Goal: Task Accomplishment & Management: Manage account settings

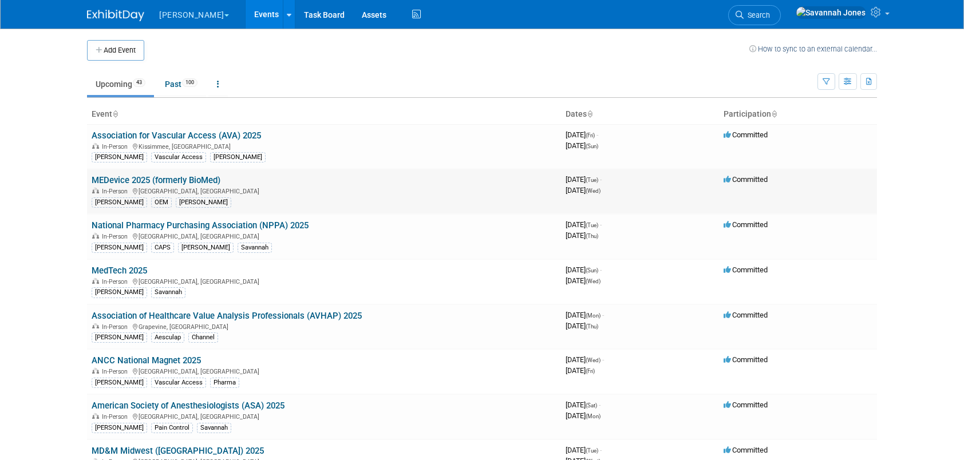
scroll to position [564, 0]
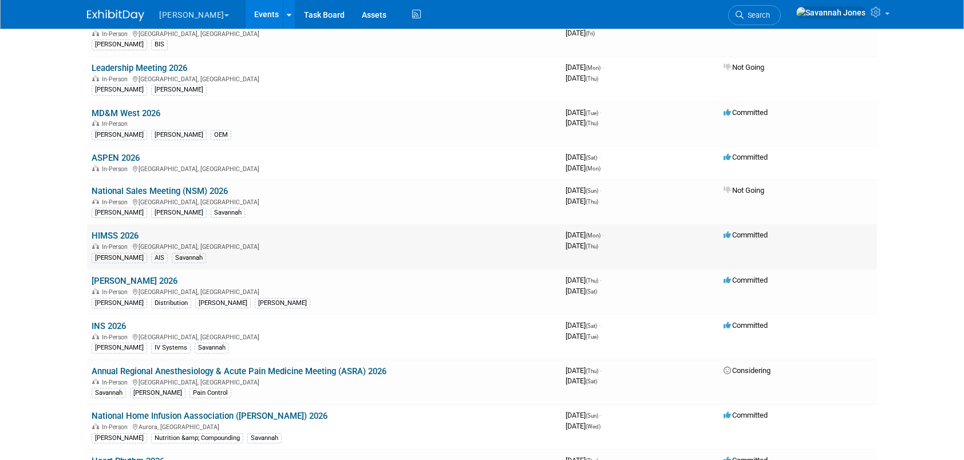
click at [131, 224] on td "HIMSS 2026 In-Person Las Vegas, NV B. Braun AIS Savannah" at bounding box center [324, 246] width 474 height 45
click at [132, 231] on link "HIMSS 2026" at bounding box center [115, 236] width 47 height 10
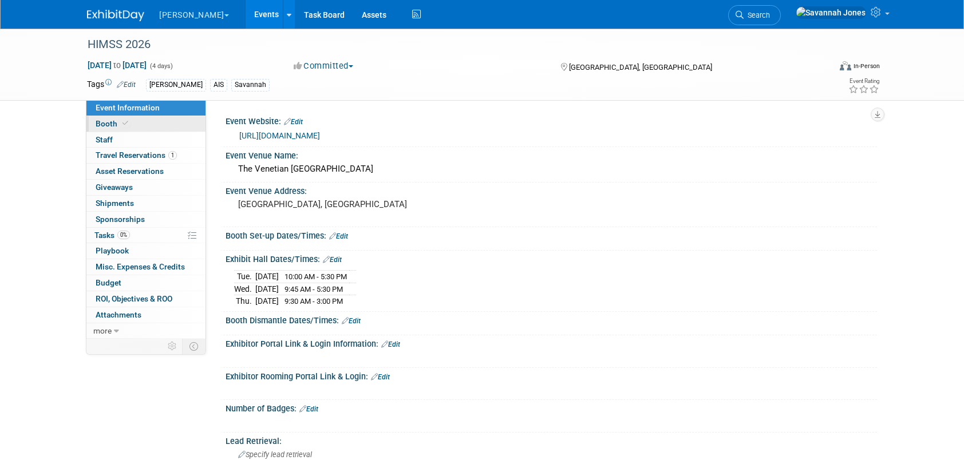
click at [149, 125] on link "Booth" at bounding box center [145, 123] width 119 height 15
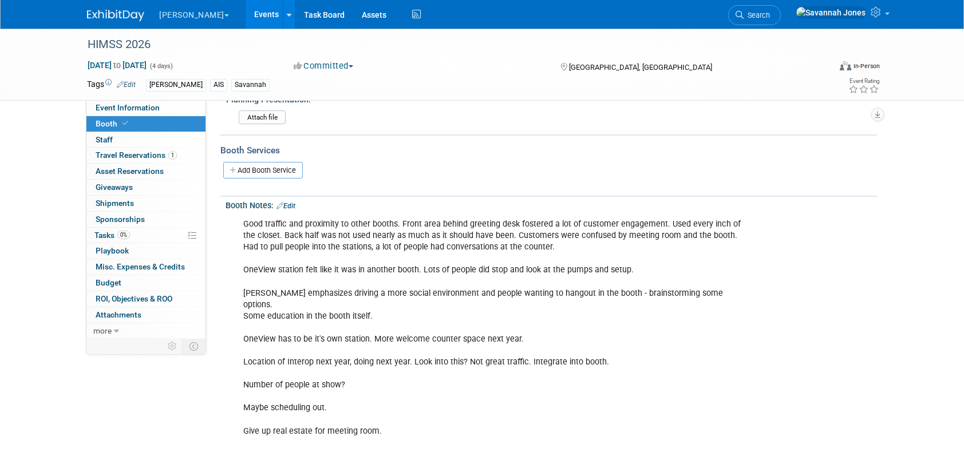
scroll to position [172, 0]
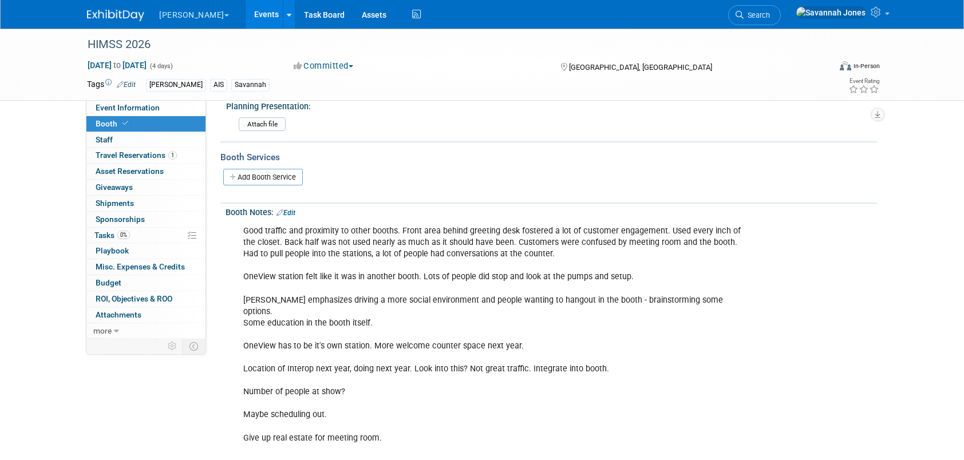
click at [289, 215] on div "Booth Notes: Edit Good traffic and proximity to other booths. Front area behind…" at bounding box center [548, 415] width 657 height 423
click at [289, 211] on link "Edit" at bounding box center [286, 213] width 19 height 8
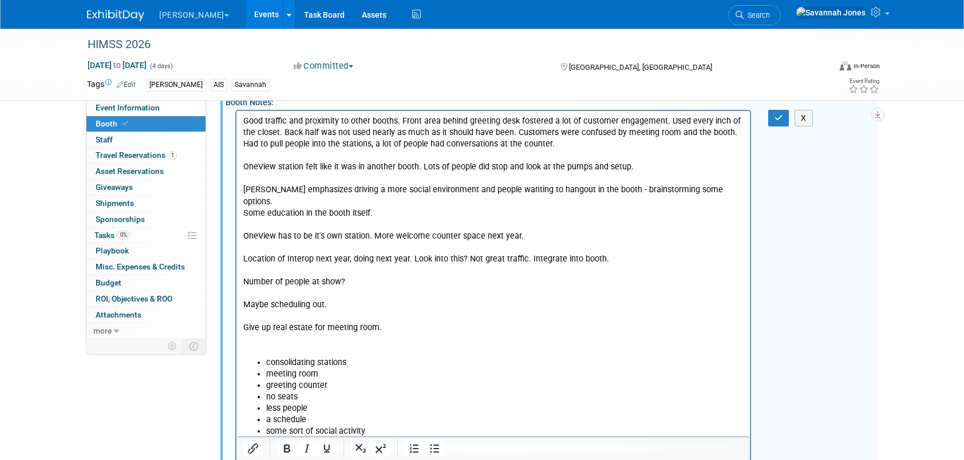
scroll to position [286, 0]
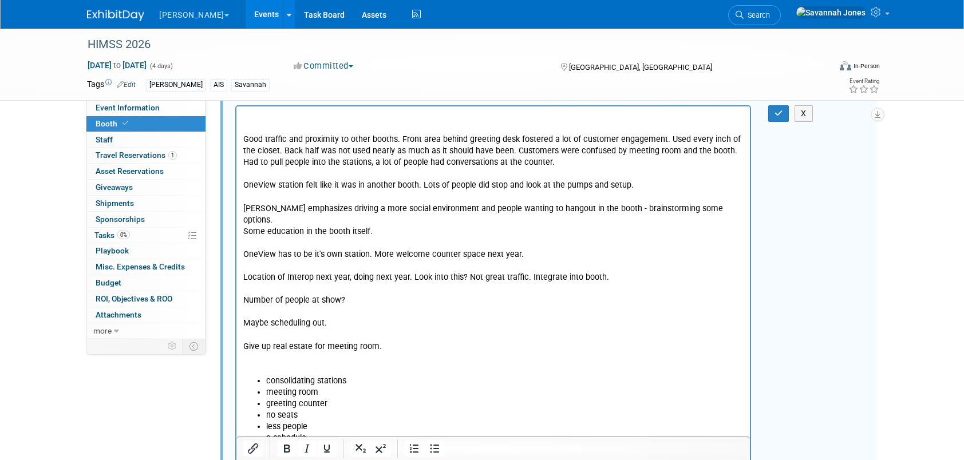
click at [251, 127] on p "Rich Text Area. Press ALT-0 for help." at bounding box center [493, 128] width 501 height 11
click at [265, 116] on p "Rich Text Area. Press ALT-0 for help." at bounding box center [493, 116] width 501 height 11
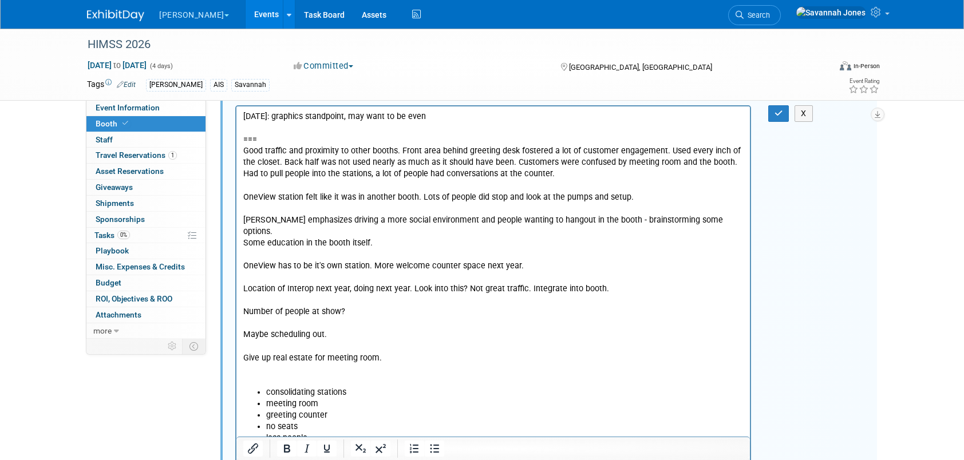
click at [486, 132] on p "Rich Text Area. Press ALT-0 for help." at bounding box center [493, 128] width 501 height 11
click at [486, 138] on p "===" at bounding box center [493, 139] width 501 height 11
click at [486, 142] on p "===" at bounding box center [493, 139] width 501 height 11
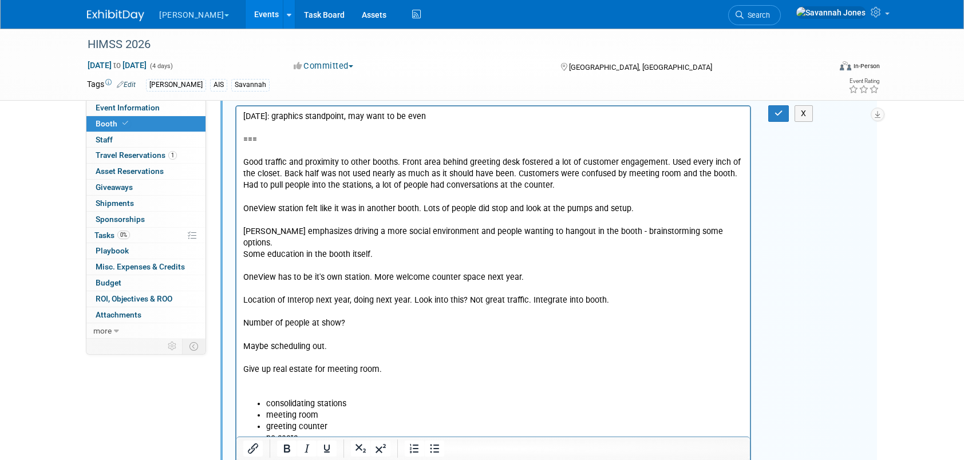
click at [479, 172] on p "Good traffic and proximity to other booths. Front area behind greeting desk fos…" at bounding box center [493, 278] width 501 height 242
click at [568, 185] on p "Good traffic and proximity to other booths. Front area behind greeting desk fos…" at bounding box center [493, 278] width 501 height 242
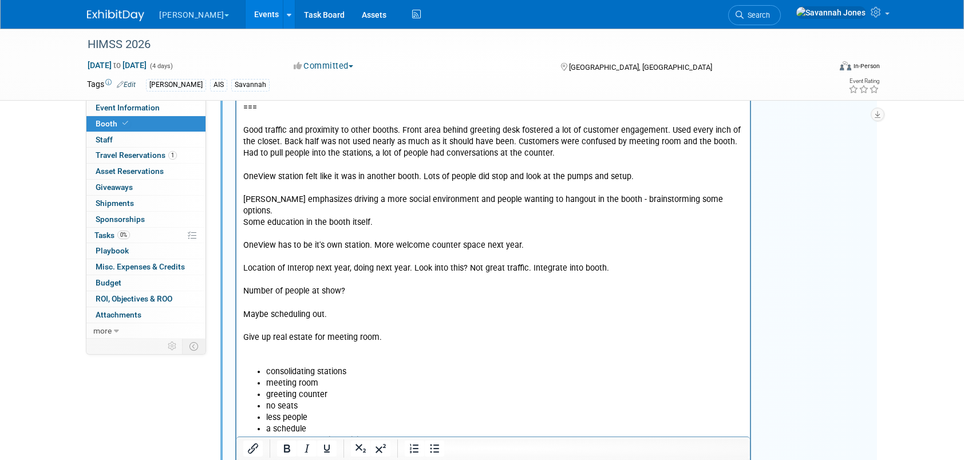
scroll to position [344, 0]
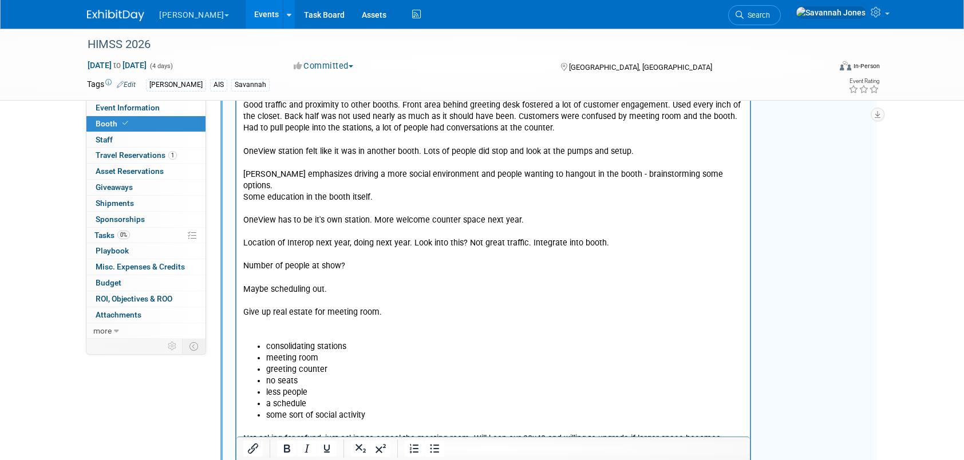
click at [569, 186] on p "Good traffic and proximity to other booths. Front area behind greeting desk fos…" at bounding box center [493, 221] width 501 height 242
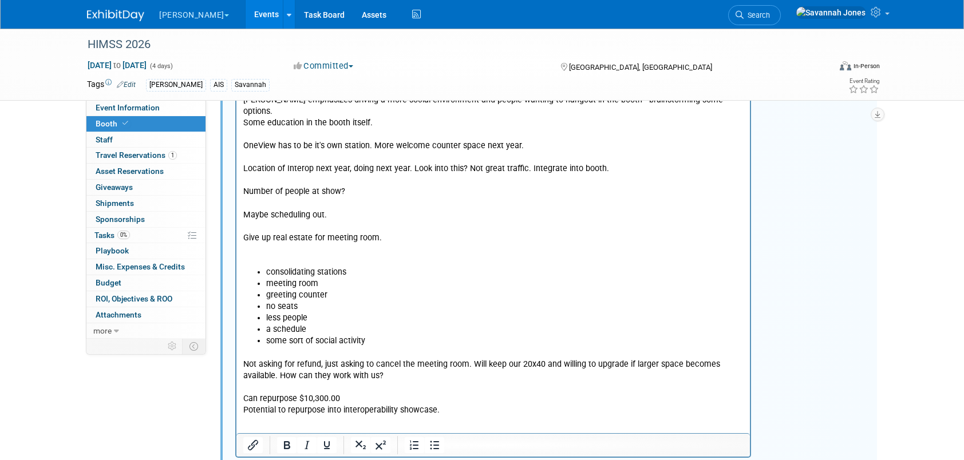
scroll to position [401, 0]
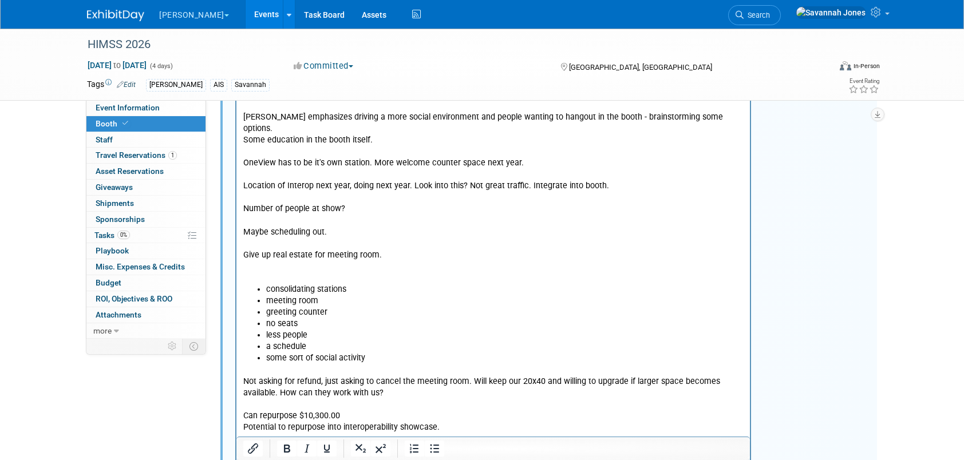
click at [324, 142] on p "Good traffic and proximity to other booths. Front area behind greeting desk fos…" at bounding box center [493, 164] width 501 height 242
click at [368, 157] on p "Good traffic and proximity to other booths. Front area behind greeting desk fos…" at bounding box center [493, 164] width 501 height 242
click at [399, 151] on p "Good traffic and proximity to other booths. Front area behind greeting desk fos…" at bounding box center [493, 164] width 501 height 242
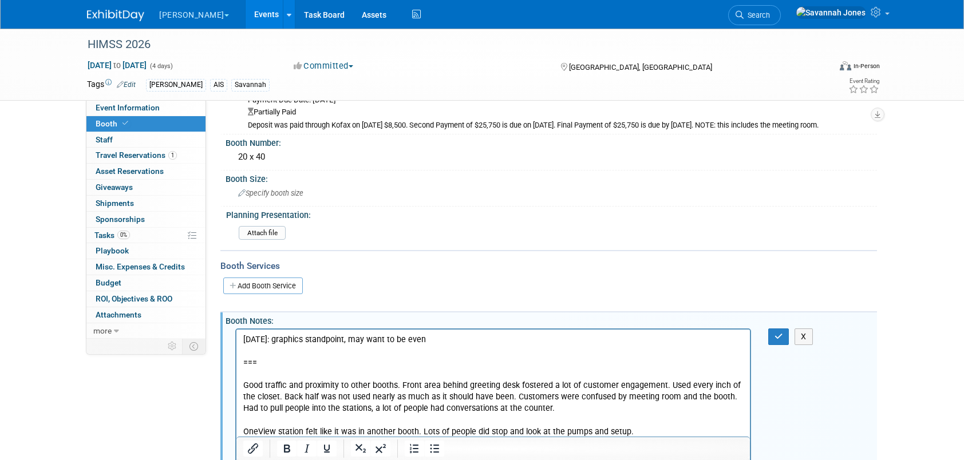
scroll to position [115, 0]
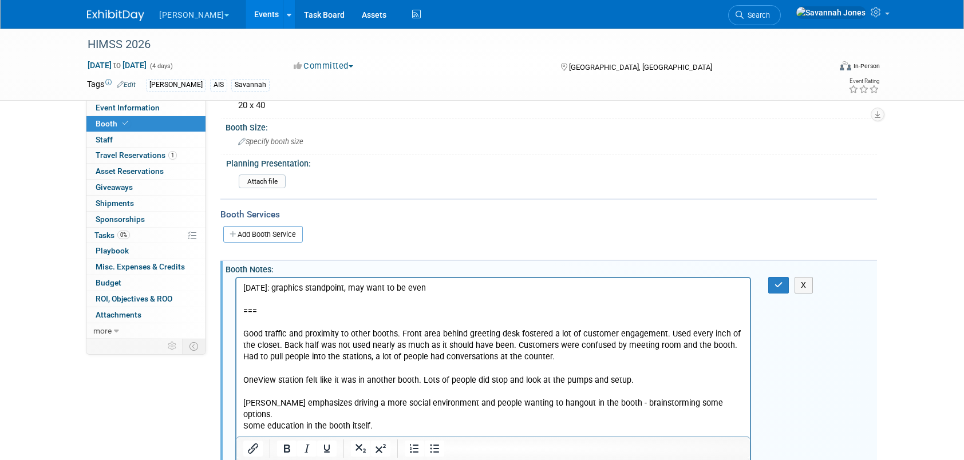
click at [450, 289] on p "[DATE]: graphics standpoint, may want to be even" at bounding box center [493, 288] width 501 height 11
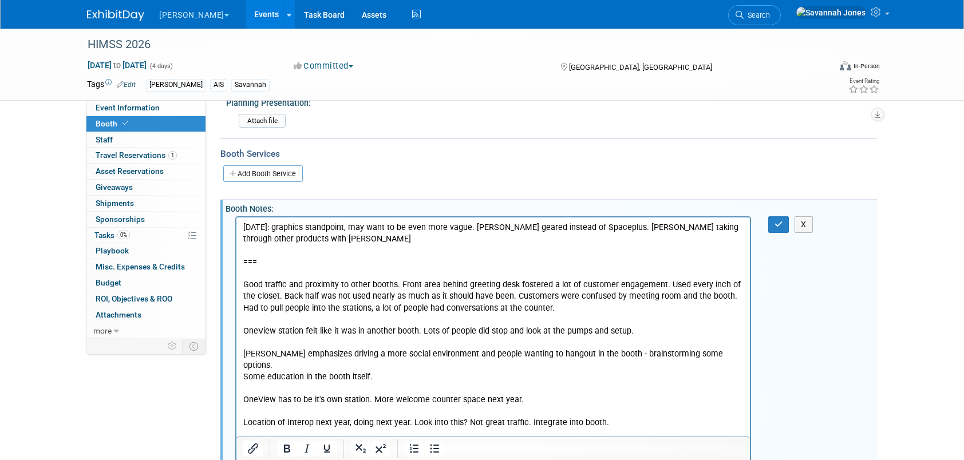
scroll to position [229, 0]
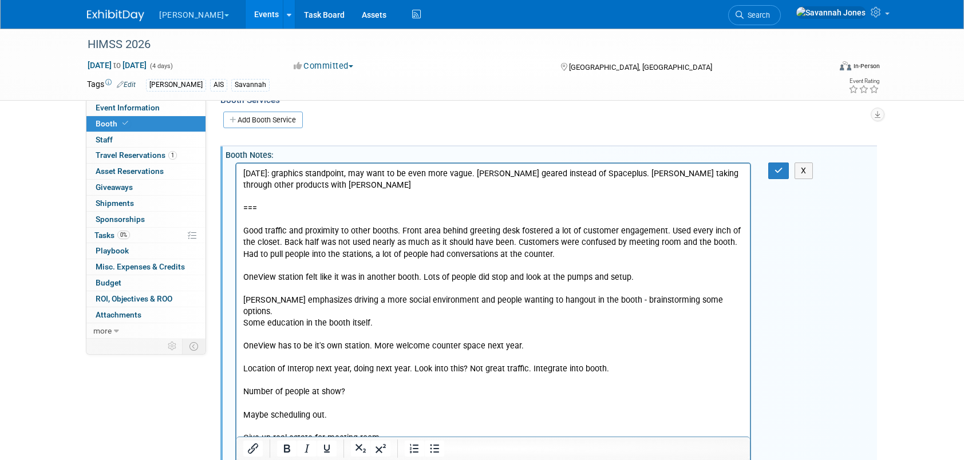
click at [416, 320] on p "Good traffic and proximity to other booths. Front area behind greeting desk fos…" at bounding box center [493, 347] width 501 height 242
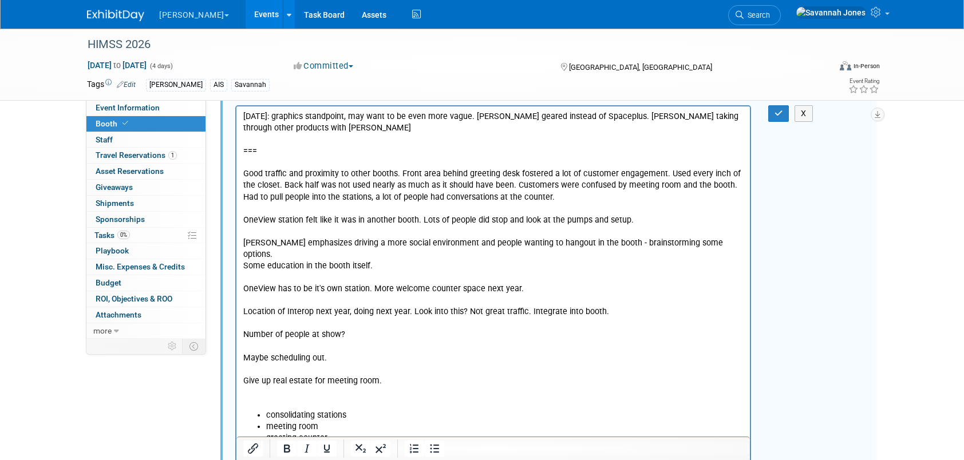
click at [443, 279] on p "Good traffic and proximity to other booths. Front area behind greeting desk fos…" at bounding box center [493, 289] width 501 height 242
click at [584, 292] on p "Good traffic and proximity to other booths. Front area behind greeting desk fos…" at bounding box center [493, 289] width 501 height 242
click at [579, 284] on p "Good traffic and proximity to other booths. Front area behind greeting desk fos…" at bounding box center [493, 289] width 501 height 242
click at [573, 277] on p "Good traffic and proximity to other booths. Front area behind greeting desk fos…" at bounding box center [493, 289] width 501 height 242
click at [651, 301] on p "Good traffic and proximity to other booths. Front area behind greeting desk fos…" at bounding box center [493, 289] width 501 height 242
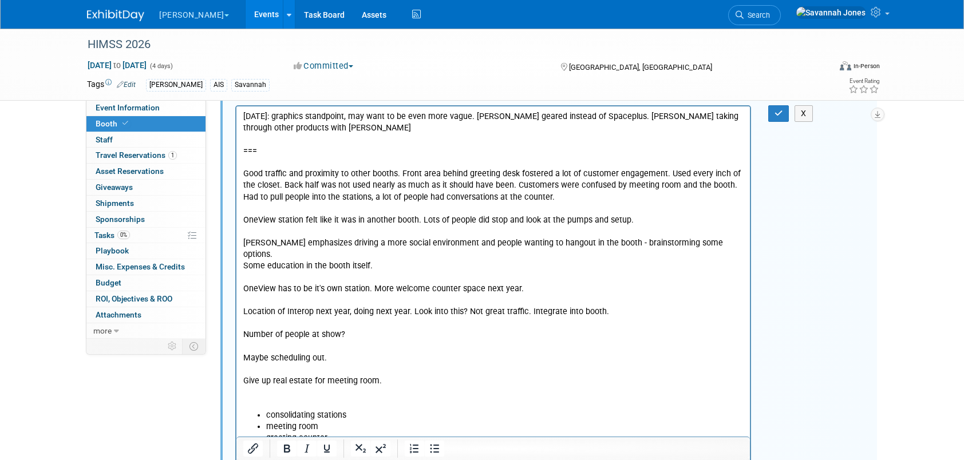
scroll to position [344, 0]
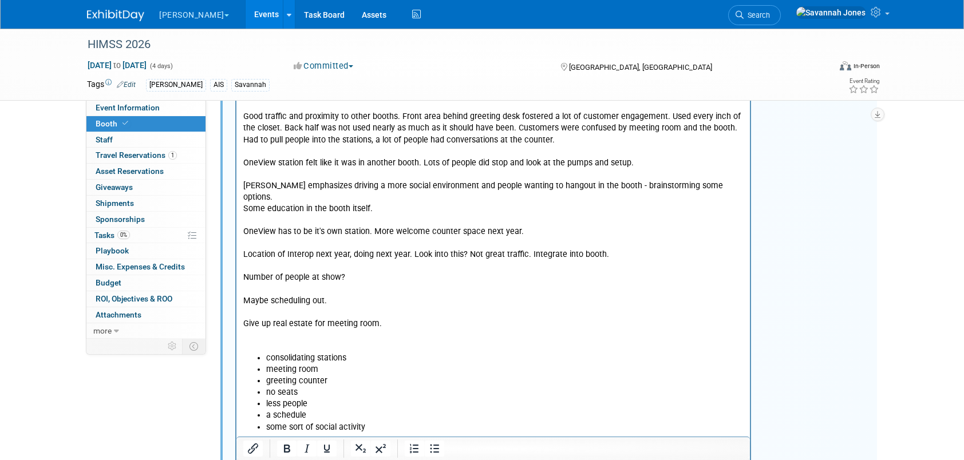
click at [453, 273] on p "Good traffic and proximity to other booths. Front area behind greeting desk fos…" at bounding box center [493, 232] width 501 height 242
click at [448, 266] on p "Good traffic and proximity to other booths. Front area behind greeting desk fos…" at bounding box center [493, 232] width 501 height 242
click at [448, 285] on p "Good traffic and proximity to other booths. Front area behind greeting desk fos…" at bounding box center [493, 232] width 501 height 242
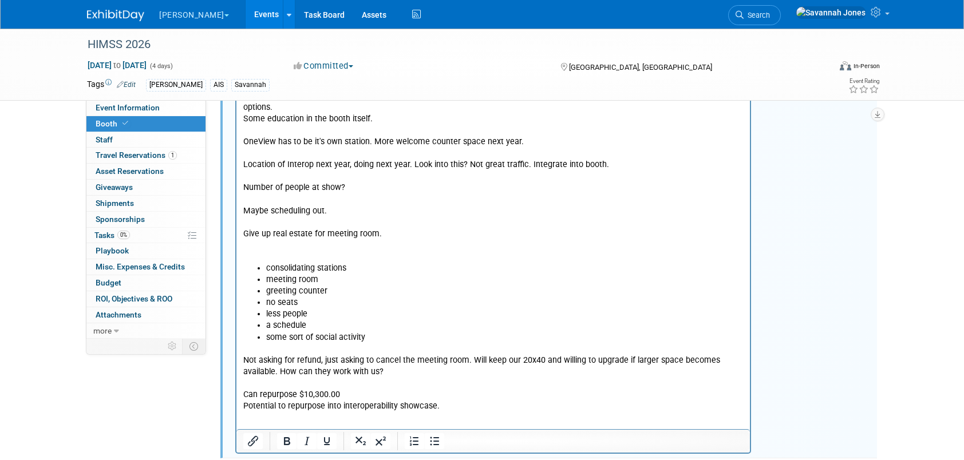
scroll to position [458, 0]
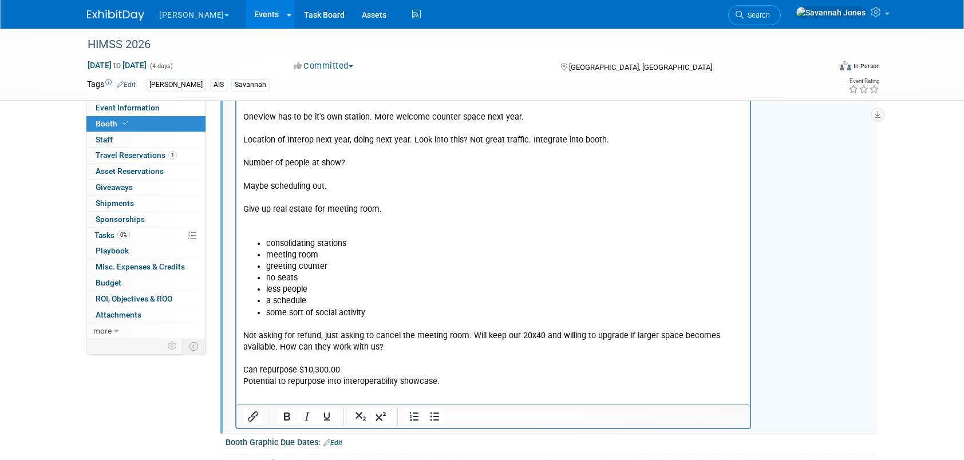
click at [440, 190] on p "Good traffic and proximity to other booths. Front area behind greeting desk fos…" at bounding box center [493, 118] width 501 height 242
click at [443, 195] on p "Good traffic and proximity to other booths. Front area behind greeting desk fos…" at bounding box center [493, 118] width 501 height 242
click at [438, 205] on p "Good traffic and proximity to other booths. Front area behind greeting desk fos…" at bounding box center [493, 118] width 501 height 242
click at [436, 223] on p "Good traffic and proximity to other booths. Front area behind greeting desk fos…" at bounding box center [493, 118] width 501 height 242
click at [442, 250] on li "meeting room" at bounding box center [505, 255] width 478 height 11
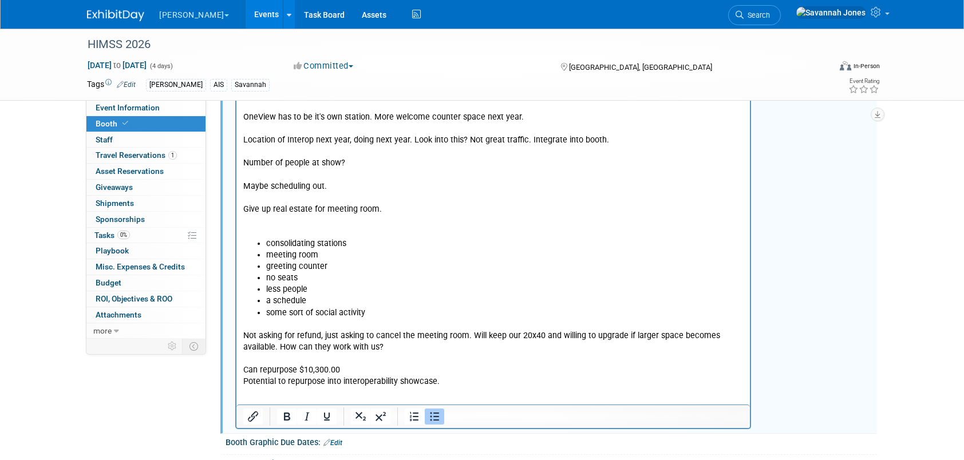
click at [444, 262] on li "greeting counter" at bounding box center [505, 267] width 478 height 11
click at [444, 285] on li "less people" at bounding box center [505, 290] width 478 height 11
click at [442, 273] on li "no seats" at bounding box center [505, 278] width 478 height 11
click at [441, 285] on li "less people" at bounding box center [505, 290] width 478 height 11
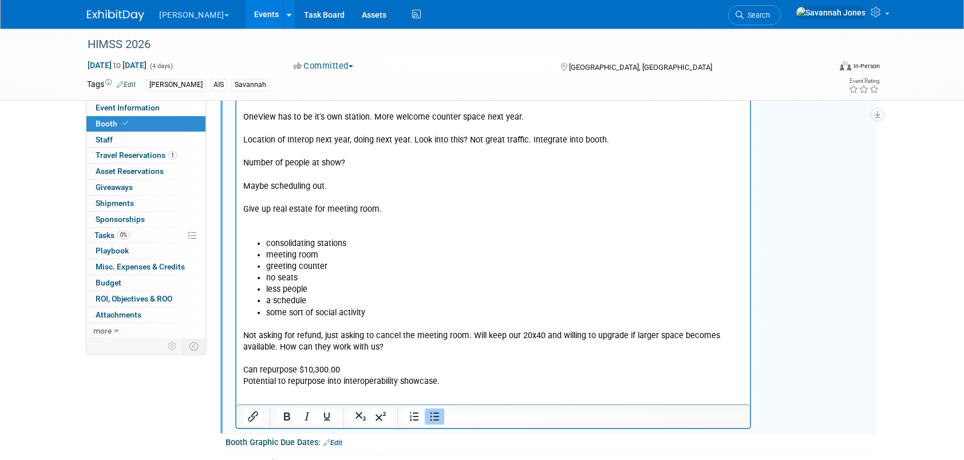
click at [441, 296] on li "a schedule" at bounding box center [505, 301] width 478 height 11
click at [438, 273] on li "no seats" at bounding box center [505, 278] width 478 height 11
click at [440, 285] on li "less people" at bounding box center [505, 290] width 478 height 11
click at [440, 296] on li "a schedule" at bounding box center [505, 301] width 478 height 11
click at [446, 308] on li "some sort of social activity" at bounding box center [505, 313] width 478 height 11
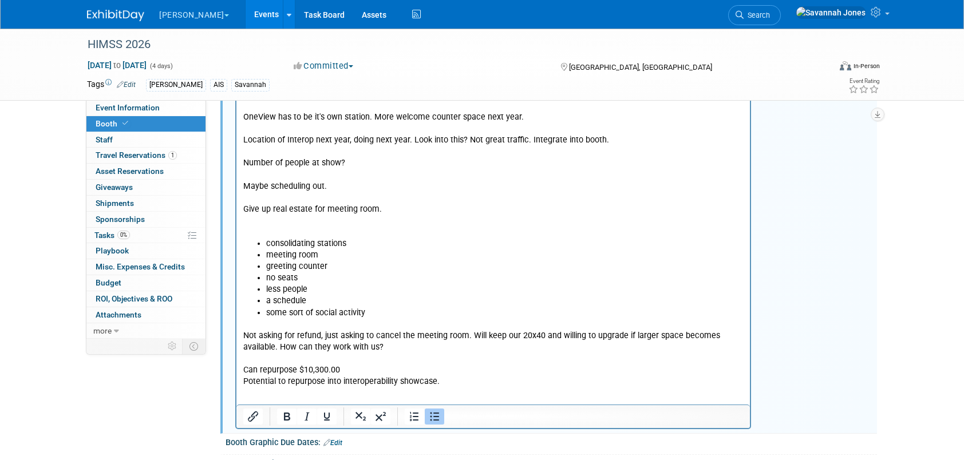
click at [436, 337] on p "Not asking for refund, just asking to cancel the meeting room. Will keep our 20…" at bounding box center [493, 354] width 501 height 69
click at [518, 325] on p "Not asking for refund, just asking to cancel the meeting room. Will keep our 20…" at bounding box center [493, 354] width 501 height 69
click at [526, 344] on p "Not asking for refund, just asking to cancel the meeting room. Will keep our 20…" at bounding box center [493, 354] width 501 height 69
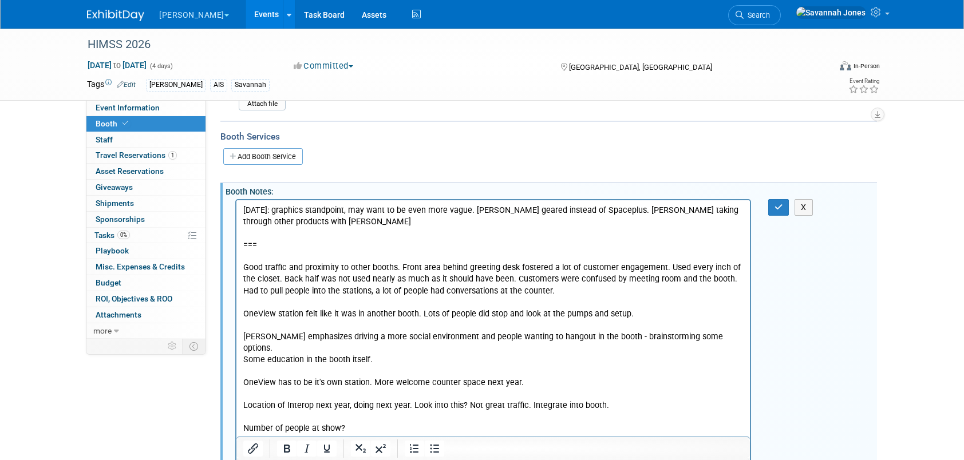
scroll to position [172, 0]
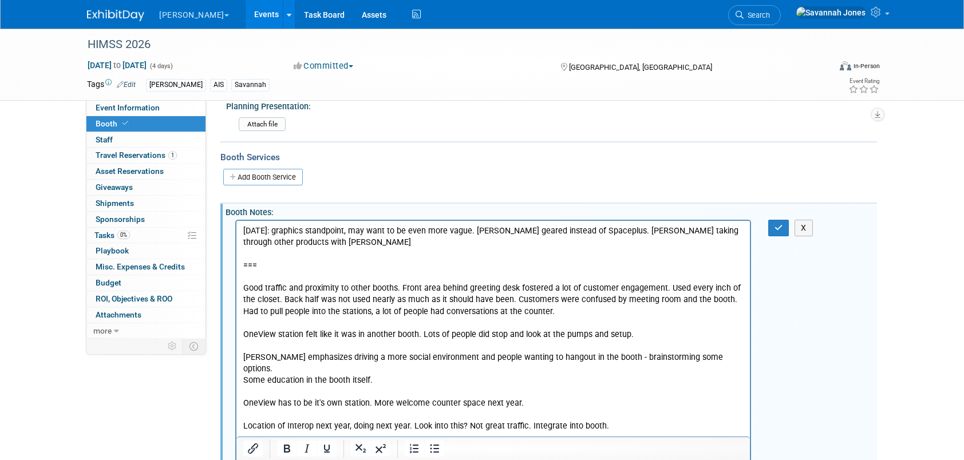
click at [474, 244] on p "[DATE]: graphics standpoint, may want to be even more vague. [PERSON_NAME] gear…" at bounding box center [493, 237] width 501 height 23
click at [467, 239] on p "[DATE]: graphics standpoint, may want to be even more vague. [PERSON_NAME] gear…" at bounding box center [493, 237] width 501 height 23
click at [467, 250] on p "Rich Text Area. Press ALT-0 for help." at bounding box center [493, 254] width 501 height 11
click at [458, 245] on p "[DATE]: graphics standpoint, may want to be even more vague. [PERSON_NAME] gear…" at bounding box center [493, 237] width 501 height 23
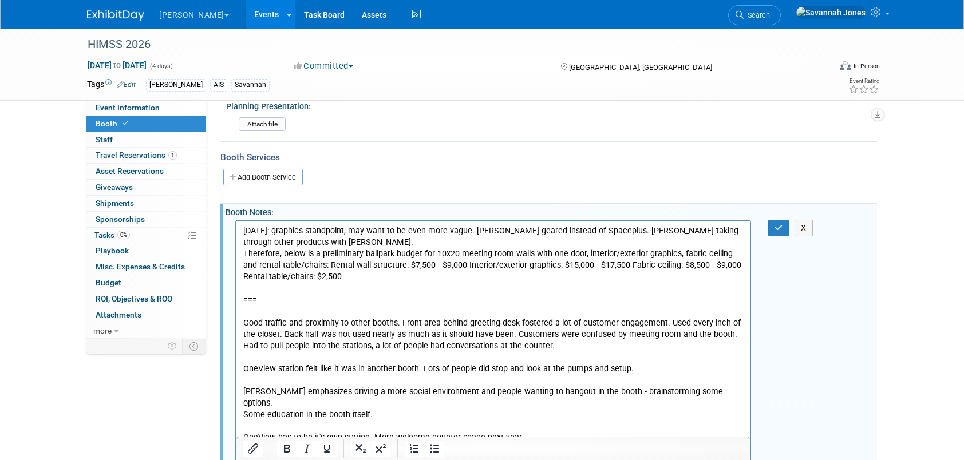
click at [449, 241] on p "[DATE]: graphics standpoint, may want to be even more vague. [PERSON_NAME] gear…" at bounding box center [493, 237] width 501 height 23
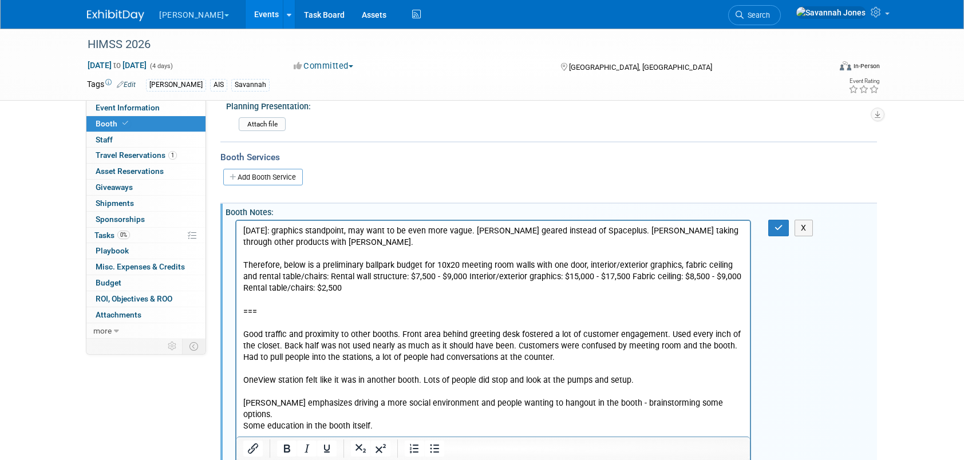
click at [521, 260] on p "Therefore, below is a preliminary ballpark budget for 10x20 meeting room walls …" at bounding box center [493, 277] width 501 height 34
click at [385, 237] on p "[DATE]: graphics standpoint, may want to be even more vague. [PERSON_NAME] gear…" at bounding box center [493, 237] width 501 height 23
click at [385, 249] on p "Rich Text Area. Press ALT-0 for help." at bounding box center [493, 254] width 501 height 11
drag, startPoint x: 280, startPoint y: 226, endPoint x: 212, endPoint y: 223, distance: 68.2
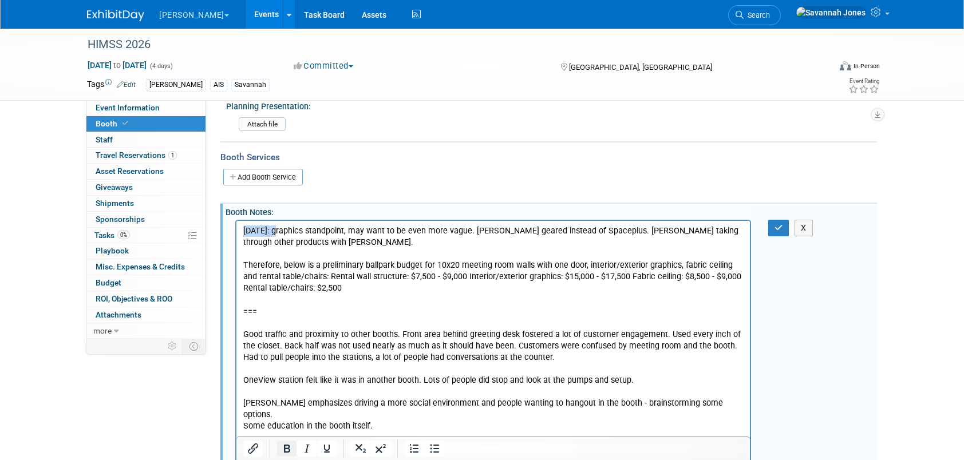
click at [290, 452] on icon "Bold" at bounding box center [287, 449] width 14 height 14
click at [286, 234] on p "[DATE] : graphics standpoint, may want to be even more vague. [PERSON_NAME] gea…" at bounding box center [493, 237] width 501 height 23
click at [290, 230] on p "[DATE] : graphics standpoint, may want to be even more vague. [PERSON_NAME] gea…" at bounding box center [493, 237] width 501 height 23
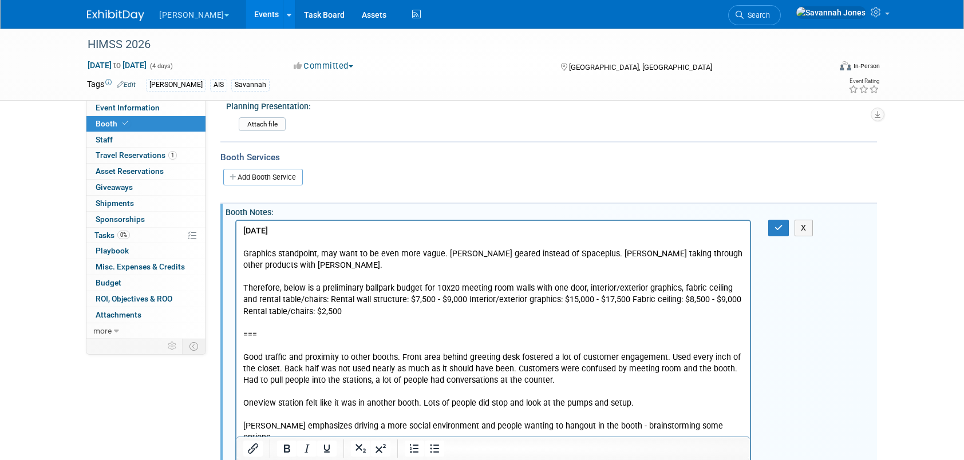
click at [586, 251] on p "Graphics standpoint, may want to be even more vague. [PERSON_NAME] geared inste…" at bounding box center [493, 260] width 501 height 23
click at [358, 230] on p "[DATE]" at bounding box center [493, 231] width 501 height 11
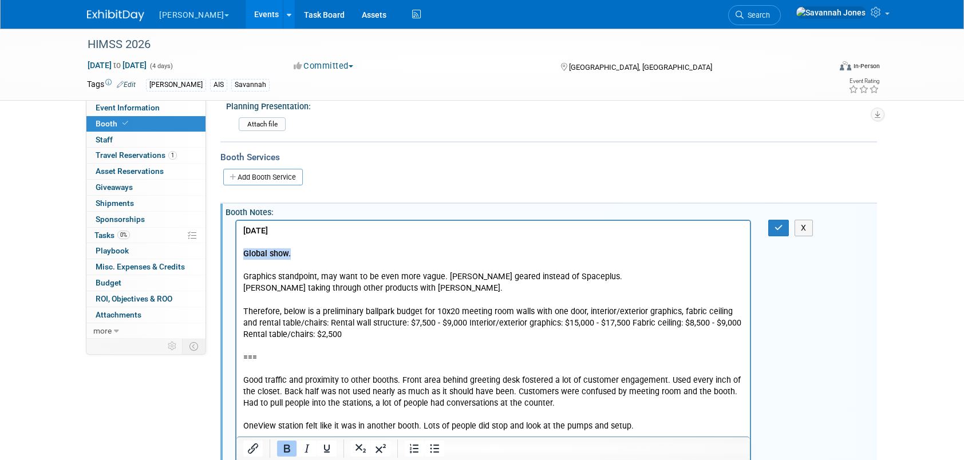
drag, startPoint x: 308, startPoint y: 250, endPoint x: 223, endPoint y: 251, distance: 84.2
click at [336, 274] on p "Graphics standpoint, may want to be even more vague. [PERSON_NAME] geared inste…" at bounding box center [493, 276] width 501 height 11
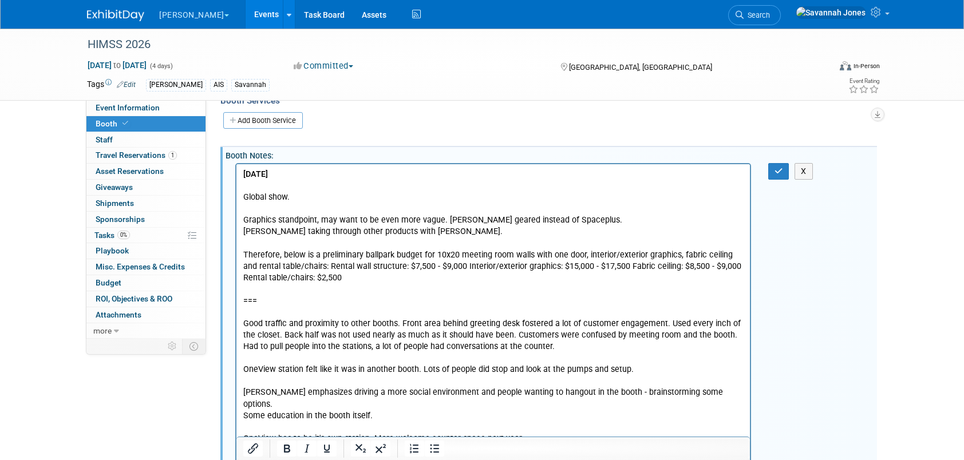
scroll to position [229, 0]
click at [330, 194] on p "Global show." at bounding box center [493, 196] width 501 height 11
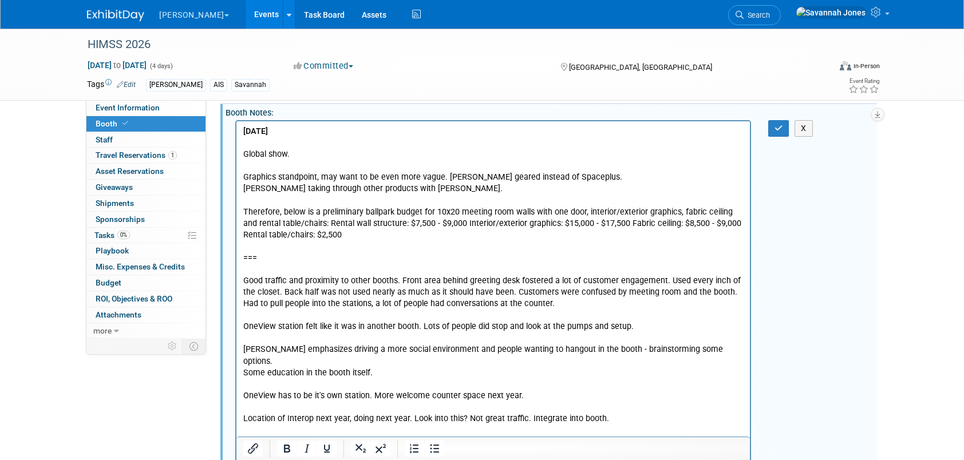
scroll to position [344, 0]
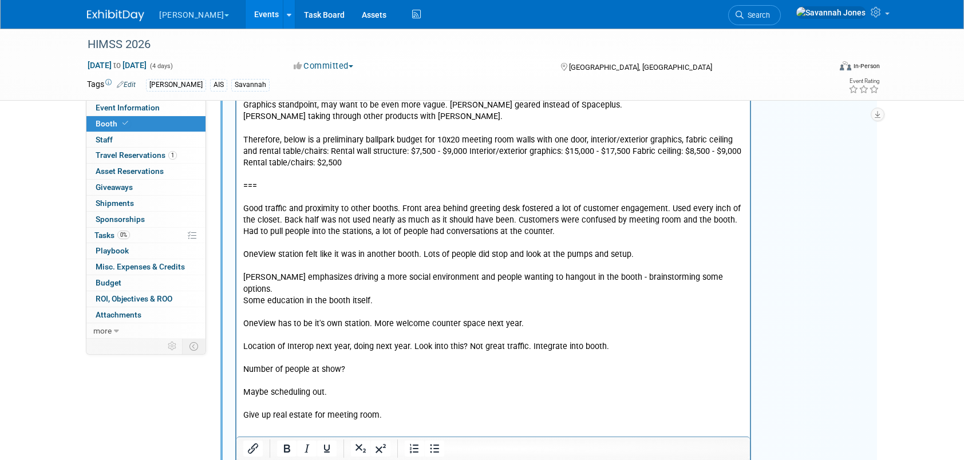
click at [386, 217] on p "Good traffic and proximity to other booths. Front area behind greeting desk fos…" at bounding box center [493, 324] width 501 height 242
click at [397, 209] on p "Good traffic and proximity to other booths. Front area behind greeting desk fos…" at bounding box center [493, 324] width 501 height 242
drag, startPoint x: 399, startPoint y: 209, endPoint x: 286, endPoint y: 203, distance: 112.4
click at [286, 203] on p "Good traffic and proximity to other booths. Front area behind greeting desk fos…" at bounding box center [493, 324] width 501 height 242
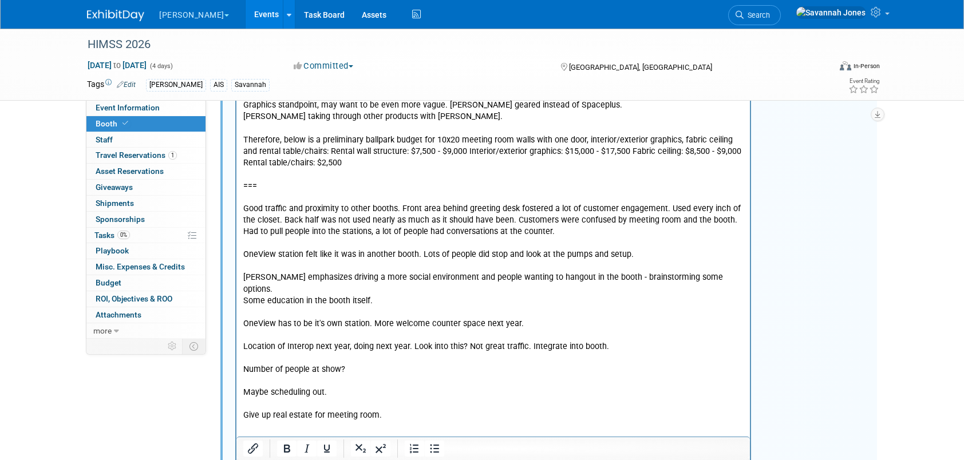
click at [385, 203] on p "Good traffic and proximity to other booths. Front area behind greeting desk fos…" at bounding box center [493, 324] width 501 height 242
click at [404, 207] on p "Good traffic and proximity to other booths. Front area behind greeting desk fos…" at bounding box center [493, 324] width 501 height 242
click at [400, 207] on p "Good traffic and proximity to other booths. Front area behind greeting desk fos…" at bounding box center [493, 324] width 501 height 242
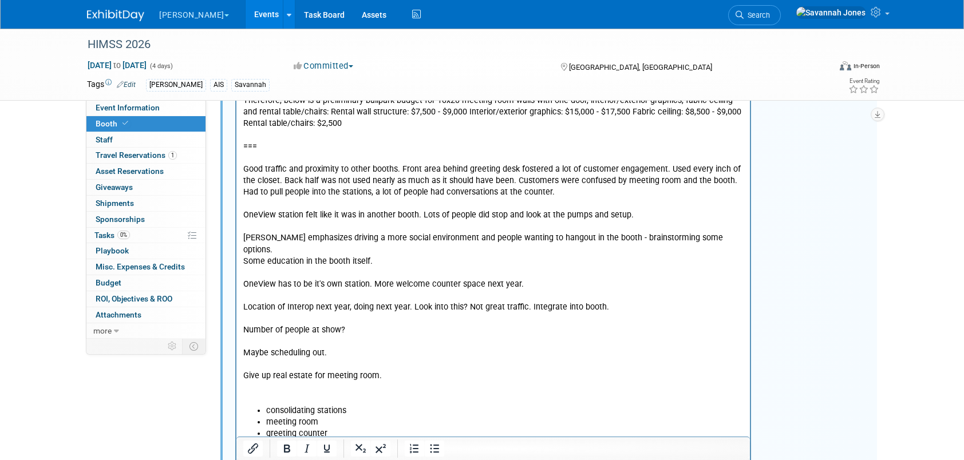
scroll to position [401, 0]
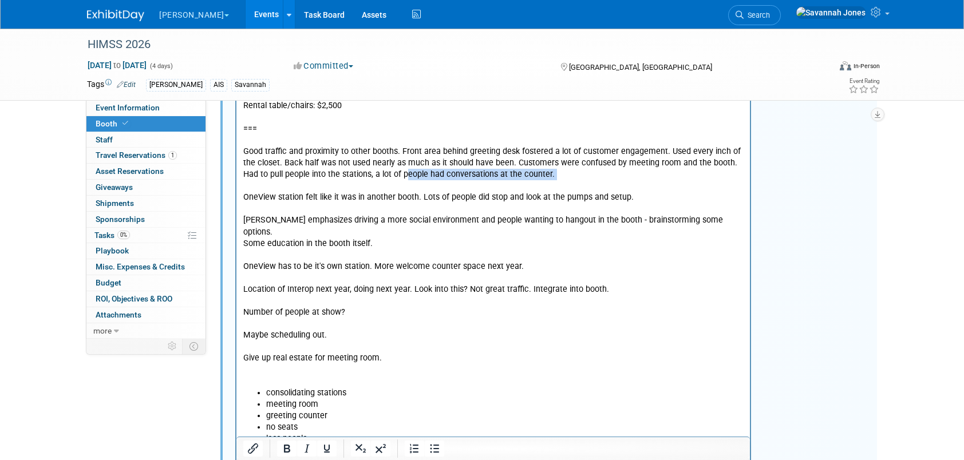
drag, startPoint x: 410, startPoint y: 170, endPoint x: 542, endPoint y: 181, distance: 132.2
click at [542, 181] on p "Good traffic and proximity to other booths. Front area behind greeting desk fos…" at bounding box center [493, 268] width 501 height 242
click at [547, 207] on p "Good traffic and proximity to other booths. Front area behind greeting desk fos…" at bounding box center [493, 268] width 501 height 242
click at [581, 164] on p "Good traffic and proximity to other booths. Front area behind greeting desk fos…" at bounding box center [493, 268] width 501 height 242
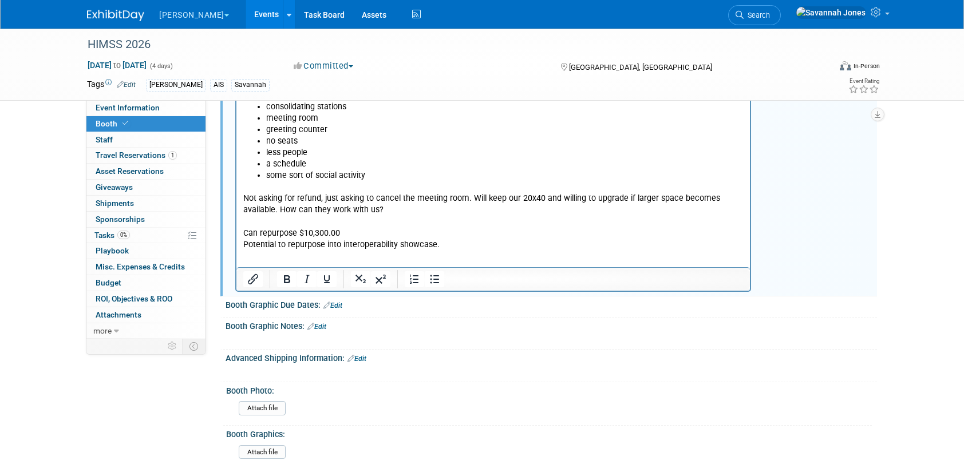
scroll to position [630, 0]
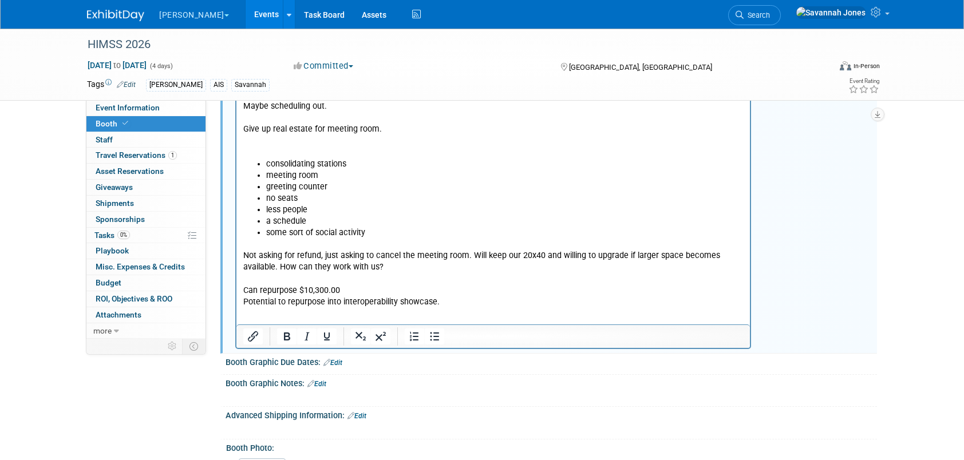
click at [350, 266] on p "Not asking for refund, just asking to cancel the meeting room. Will keep our 20…" at bounding box center [493, 273] width 501 height 69
click at [350, 279] on p "Not asking for refund, just asking to cancel the meeting room. Will keep our 20…" at bounding box center [493, 273] width 501 height 69
click at [465, 290] on p "Not asking for refund, just asking to cancel the meeting room. Will keep our 20…" at bounding box center [493, 273] width 501 height 69
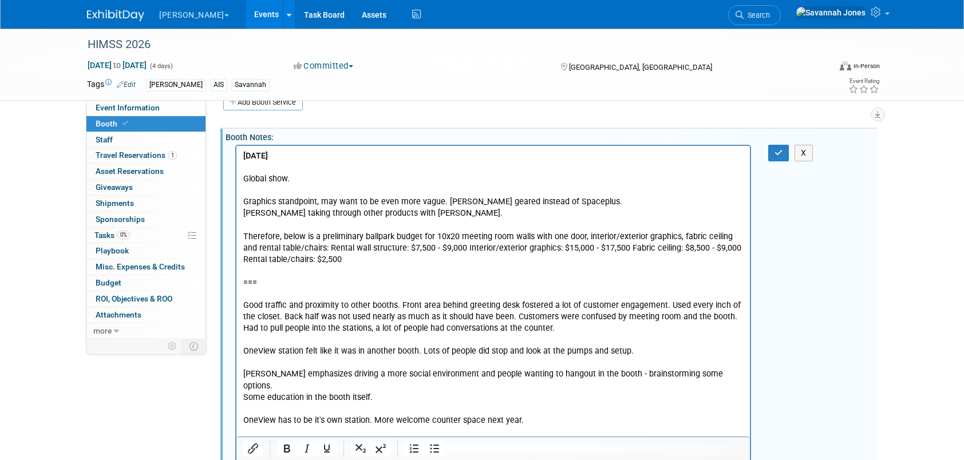
scroll to position [229, 0]
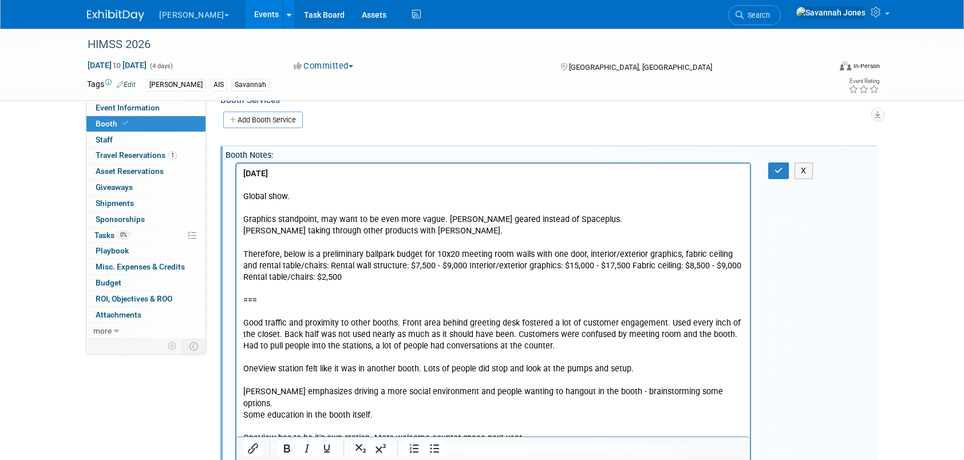
click at [424, 194] on p "Global show." at bounding box center [493, 196] width 501 height 11
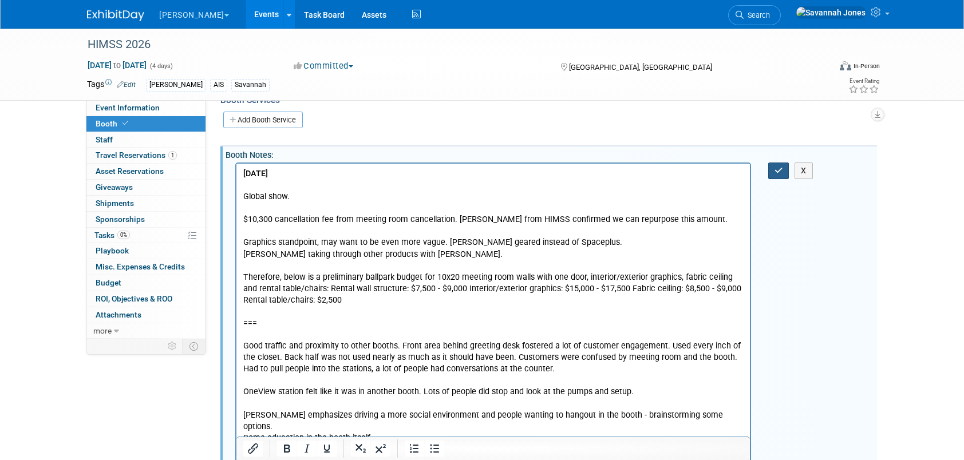
click at [782, 168] on icon "button" at bounding box center [779, 171] width 9 height 8
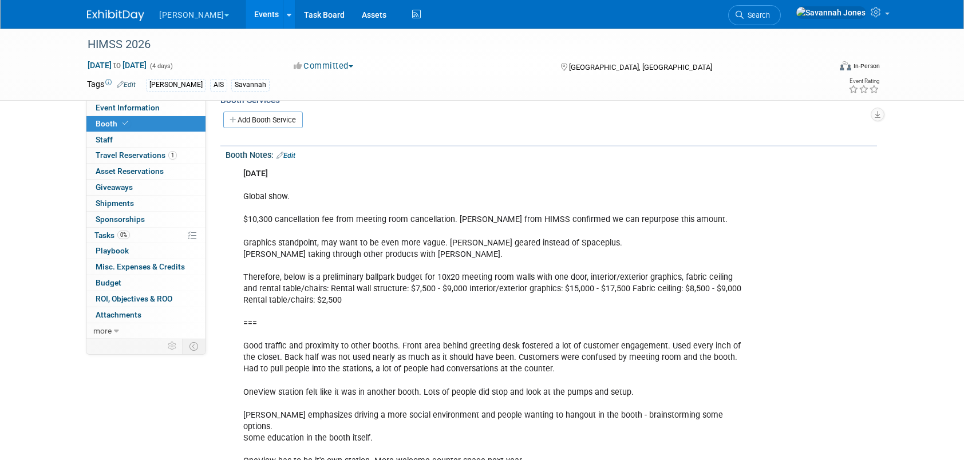
click at [326, 185] on div "[DATE] Global show. $10,300 cancellation fee from meeting room cancellation. [P…" at bounding box center [493, 456] width 516 height 586
click at [289, 149] on div "Booth Notes: Edit" at bounding box center [552, 154] width 652 height 15
click at [301, 154] on div "Booth Notes: Edit" at bounding box center [552, 154] width 652 height 15
click at [296, 152] on link "Edit" at bounding box center [286, 156] width 19 height 8
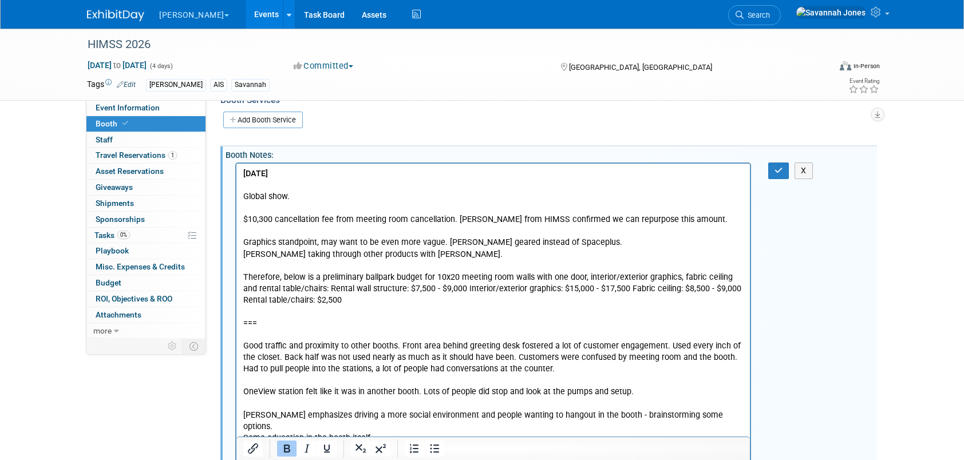
scroll to position [0, 0]
click at [458, 240] on p "[DATE] Global show. $10,300 cancellation fee from meeting room cancellation. [P…" at bounding box center [493, 381] width 501 height 426
click at [604, 240] on p "[DATE] Global show. $10,300 cancellation fee from meeting room cancellation. [P…" at bounding box center [493, 381] width 501 height 426
click at [779, 160] on div "[DATE] Global show. $10,300 cancellation fee from meeting room cancellation. [P…" at bounding box center [549, 163] width 637 height 6
click at [781, 160] on div "[DATE] Global show. $10,300 cancellation fee from meeting room cancellation. [P…" at bounding box center [549, 163] width 637 height 6
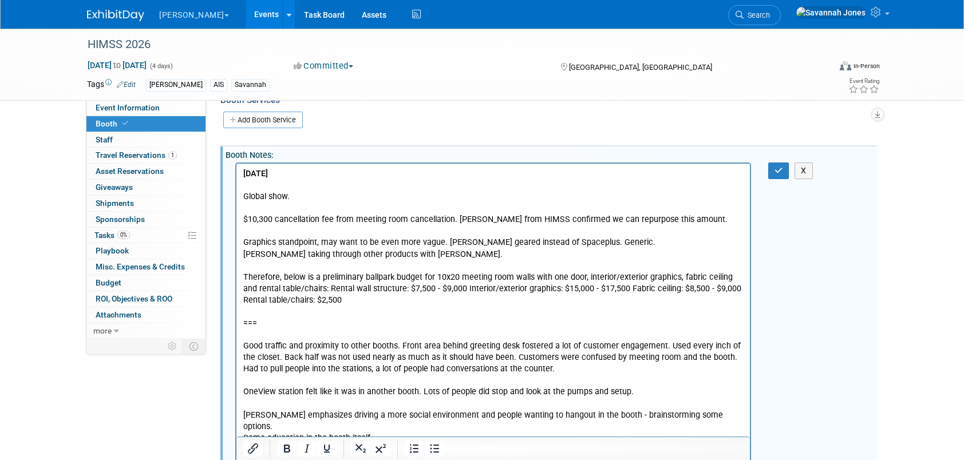
click at [779, 160] on div "[DATE] Global show. $10,300 cancellation fee from meeting room cancellation. [P…" at bounding box center [549, 163] width 637 height 6
click at [779, 170] on icon "button" at bounding box center [779, 171] width 9 height 8
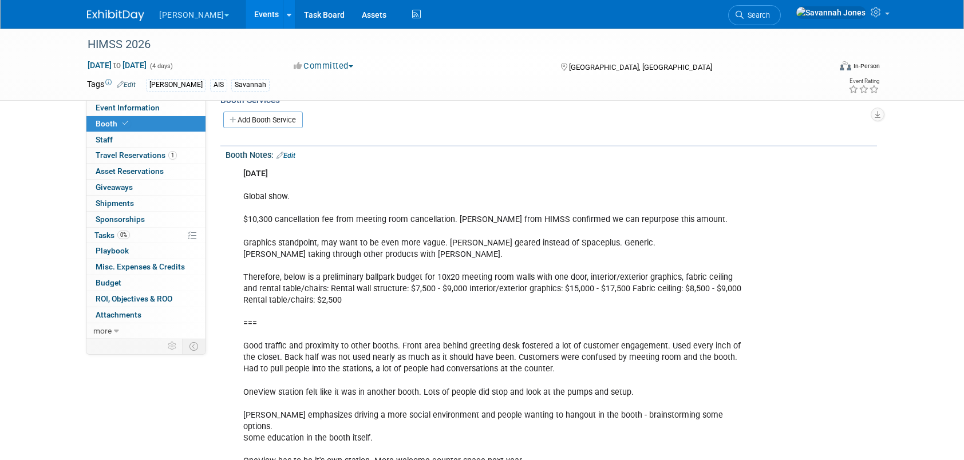
click at [711, 375] on div "[DATE] Global show. $10,300 cancellation fee from meeting room cancellation. [P…" at bounding box center [493, 462] width 516 height 598
click at [574, 246] on div "[DATE] Global show. $10,300 cancellation fee from meeting room cancellation. [P…" at bounding box center [493, 462] width 516 height 598
click at [288, 160] on div "[DATE] Global show. $10,300 cancellation fee from meeting room cancellation. [P…" at bounding box center [549, 163] width 637 height 6
click at [292, 153] on link "Edit" at bounding box center [286, 156] width 19 height 8
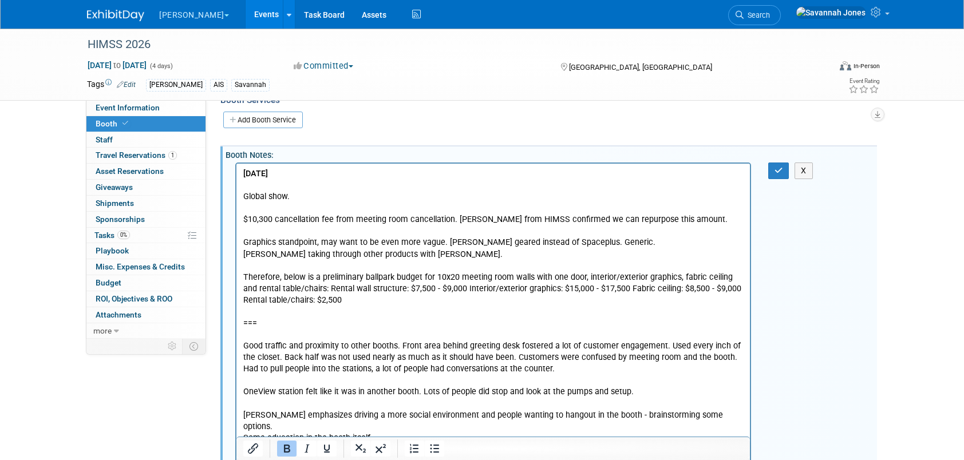
click at [314, 196] on p "[DATE] Global show. $10,300 cancellation fee from meeting room cancellation. [P…" at bounding box center [493, 386] width 501 height 437
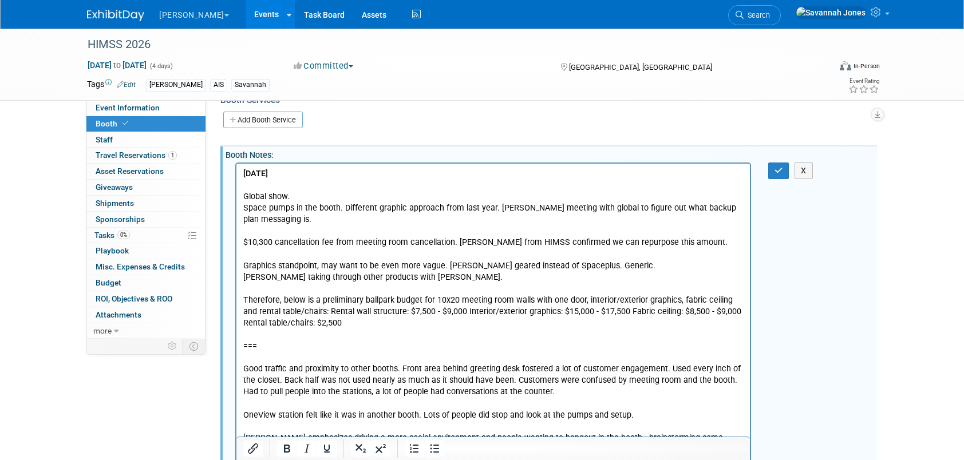
click at [359, 224] on p "Space pumps in the booth. Different graphic approach from last year. [PERSON_NA…" at bounding box center [493, 416] width 501 height 426
click at [302, 223] on p "Space pumps in the booth. Different graphic approach from last year. [PERSON_NA…" at bounding box center [493, 416] width 501 height 426
click at [298, 222] on p "Space pumps in the booth. Different graphic approach from last year. [PERSON_NA…" at bounding box center [493, 416] width 501 height 426
click at [441, 218] on p "Space pumps in the booth. Different graphic approach from last year. [PERSON_NA…" at bounding box center [493, 416] width 501 height 426
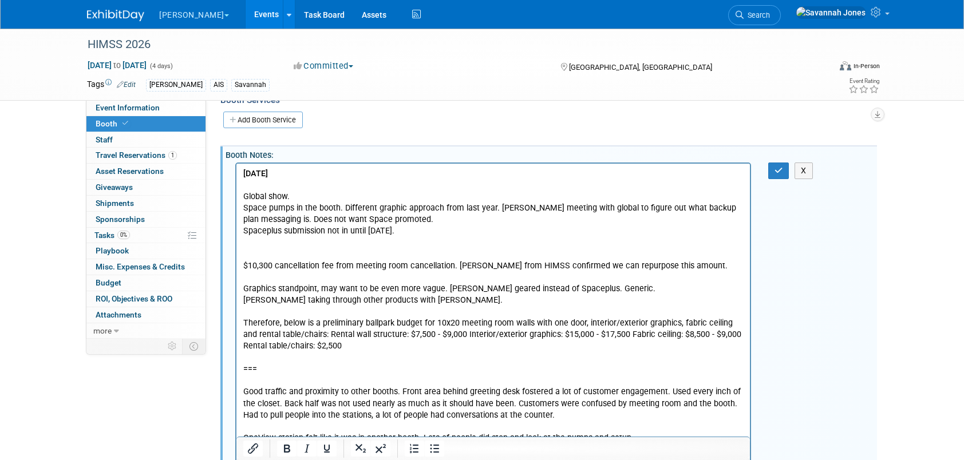
click at [441, 218] on p "Space pumps in the booth. Different graphic approach from last year. [PERSON_NA…" at bounding box center [493, 214] width 501 height 23
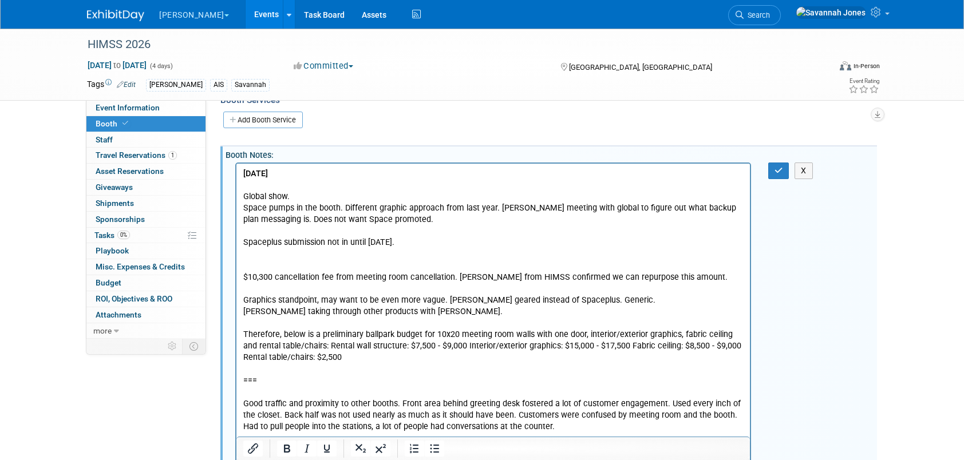
click at [305, 260] on p "$10,300 cancellation fee from meeting room cancellation. [PERSON_NAME] from HIM…" at bounding box center [493, 456] width 501 height 414
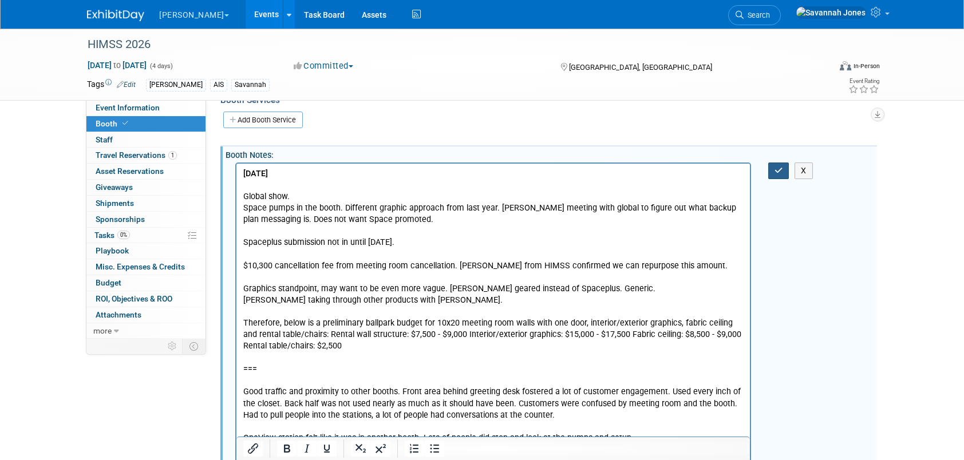
click at [785, 168] on button "button" at bounding box center [779, 171] width 21 height 17
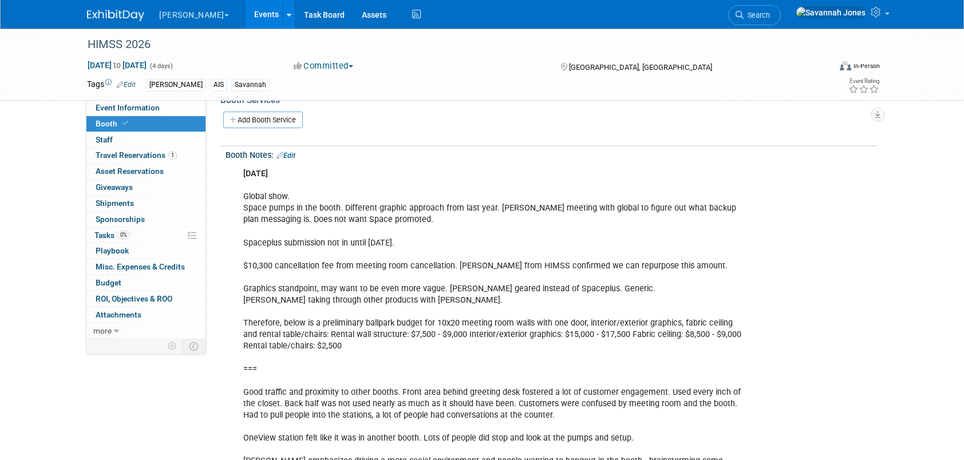
click at [293, 157] on link "Edit" at bounding box center [286, 156] width 19 height 8
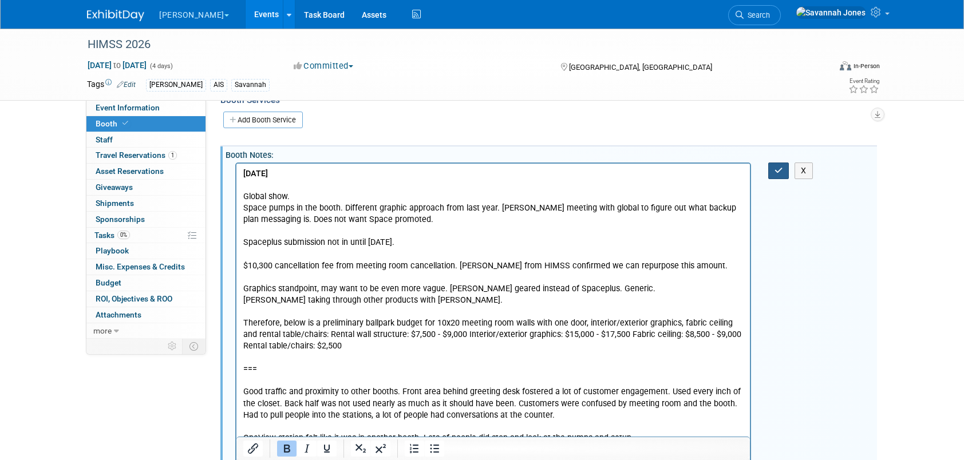
click at [771, 174] on button "button" at bounding box center [779, 171] width 21 height 17
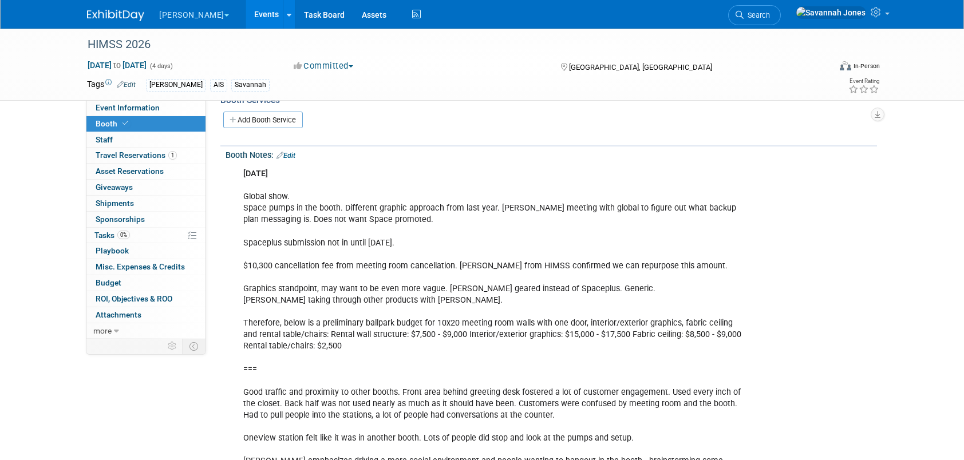
click at [296, 152] on link "Edit" at bounding box center [286, 156] width 19 height 8
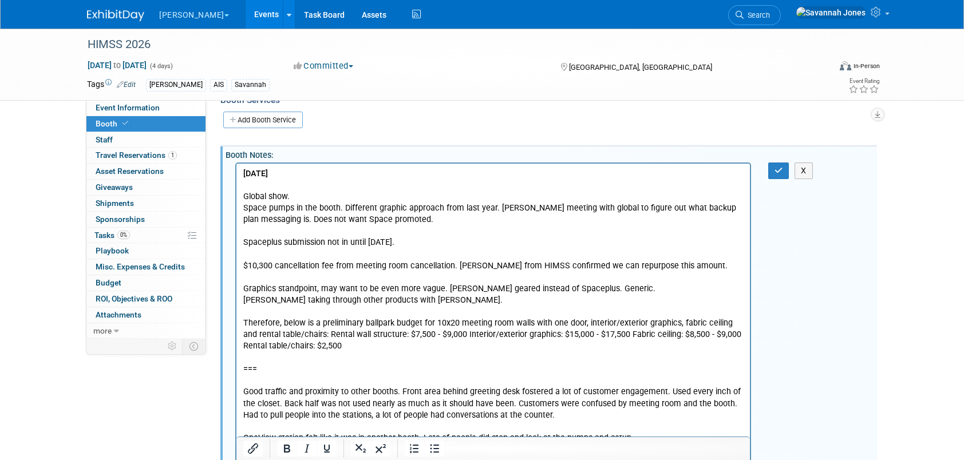
click at [441, 224] on p "[DATE] Global show. Space pumps in the booth. Different graphic approach from l…" at bounding box center [493, 421] width 501 height 506
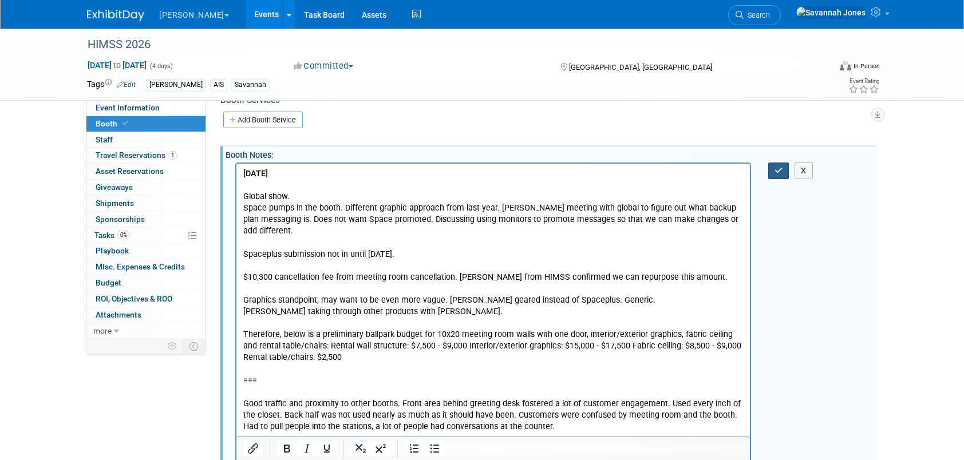
click at [777, 167] on icon "button" at bounding box center [779, 171] width 9 height 8
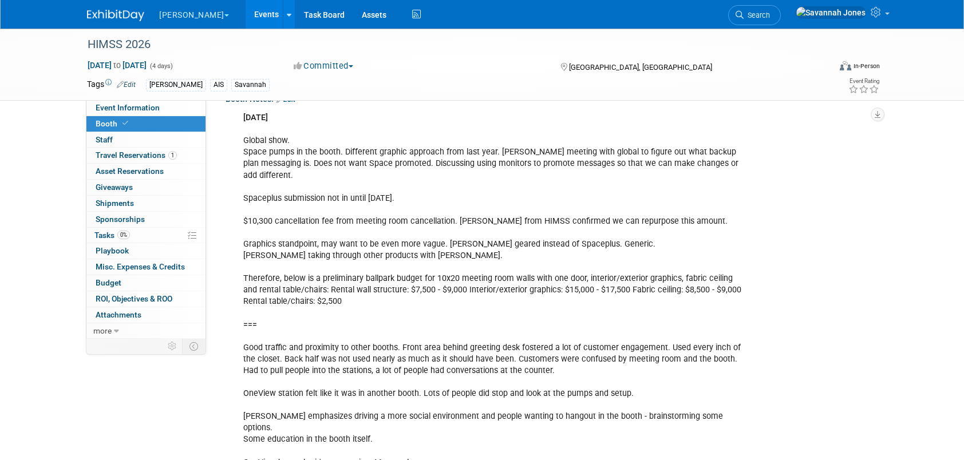
scroll to position [229, 0]
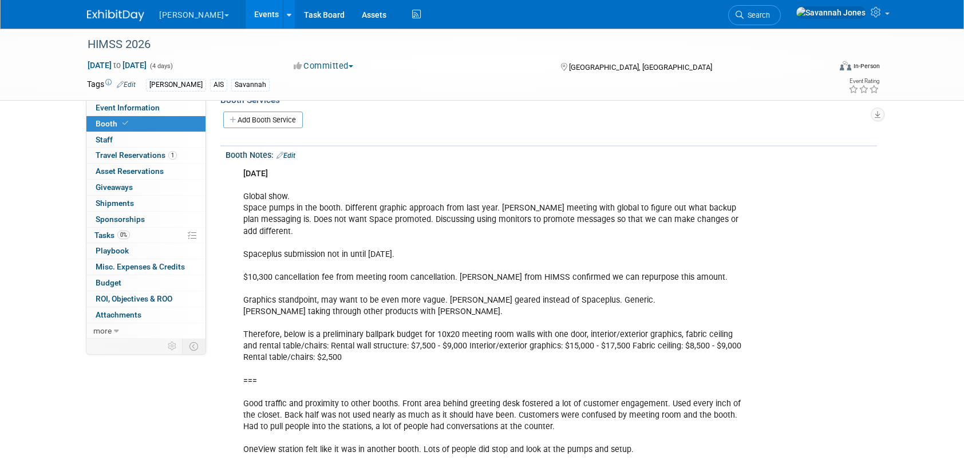
click at [296, 152] on link "Edit" at bounding box center [286, 156] width 19 height 8
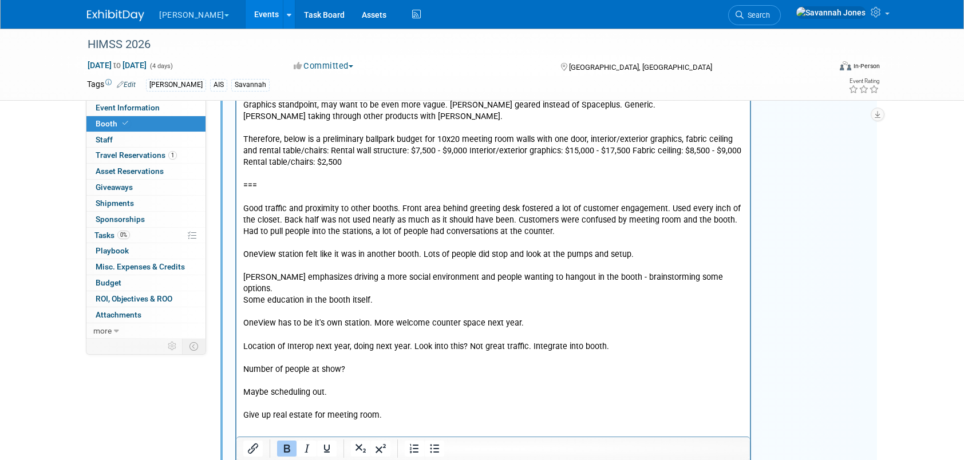
scroll to position [458, 0]
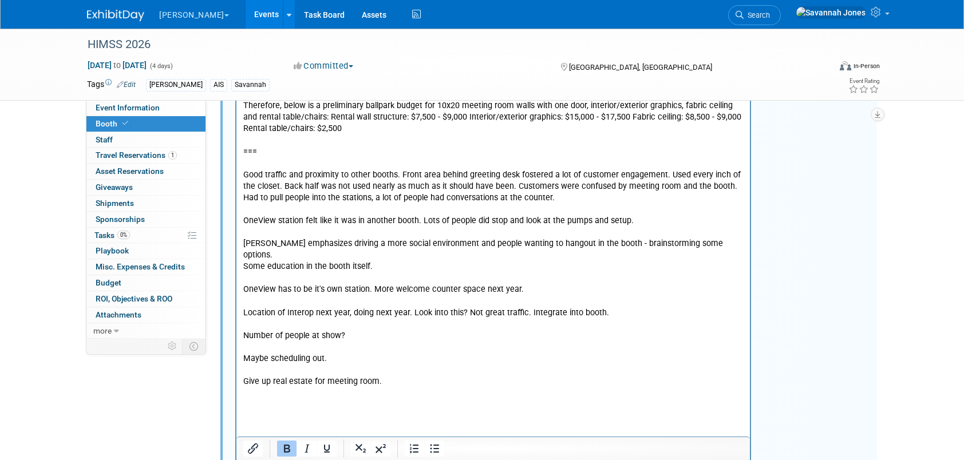
click at [293, 148] on p "[DATE] Global show. Space pumps in the booth. Different graphic approach from l…" at bounding box center [493, 204] width 501 height 529
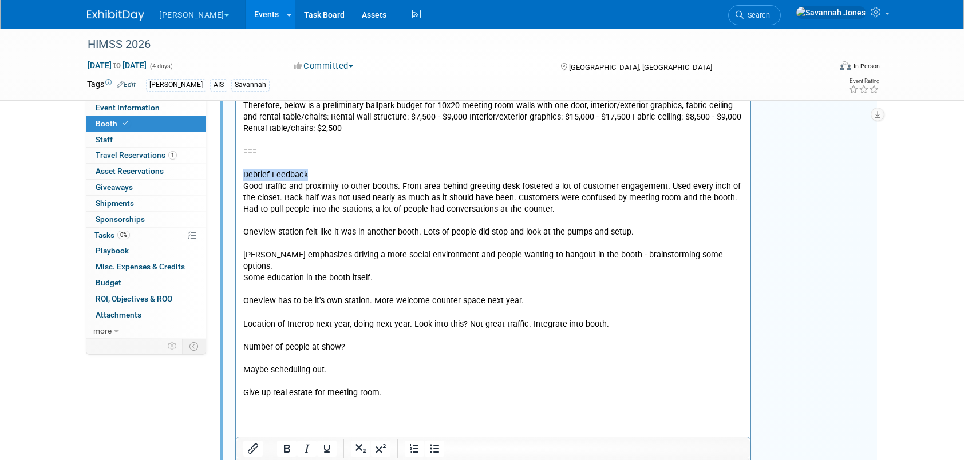
drag, startPoint x: 338, startPoint y: 177, endPoint x: 470, endPoint y: 111, distance: 148.0
click at [237, 176] on html "[DATE] Global show. Space pumps in the booth. Different graphic approach from l…" at bounding box center [494, 282] width 514 height 695
click at [279, 448] on button "Bold" at bounding box center [286, 449] width 19 height 16
click at [361, 216] on p "Debrief Feedback Good traffic and proximity to other booths. Front area behind …" at bounding box center [493, 325] width 501 height 310
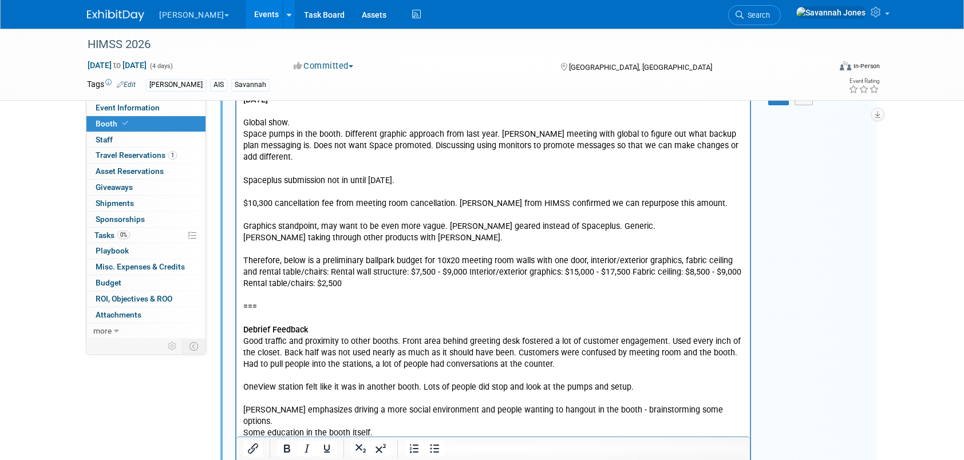
scroll to position [286, 0]
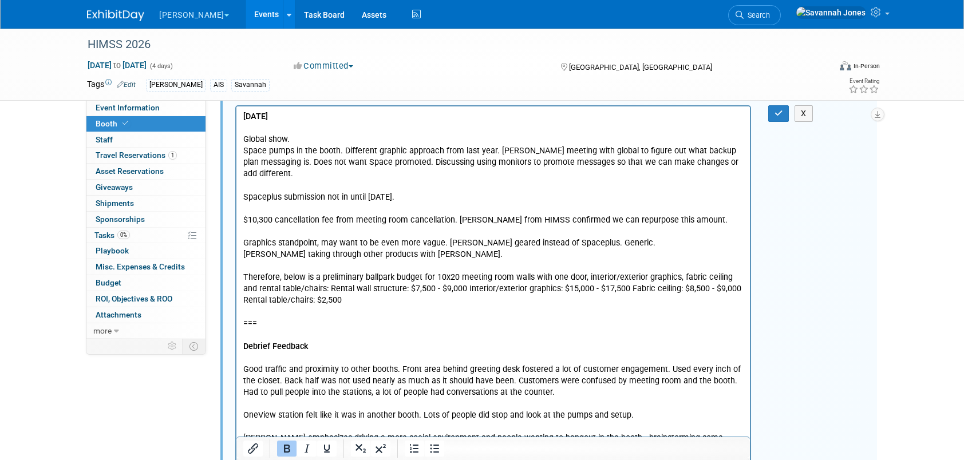
click at [790, 110] on div "X" at bounding box center [787, 113] width 36 height 17
click at [312, 116] on p "[DATE] Global show. Space pumps in the booth. Different graphic approach from l…" at bounding box center [493, 220] width 501 height 218
click at [775, 111] on icon "button" at bounding box center [779, 113] width 9 height 8
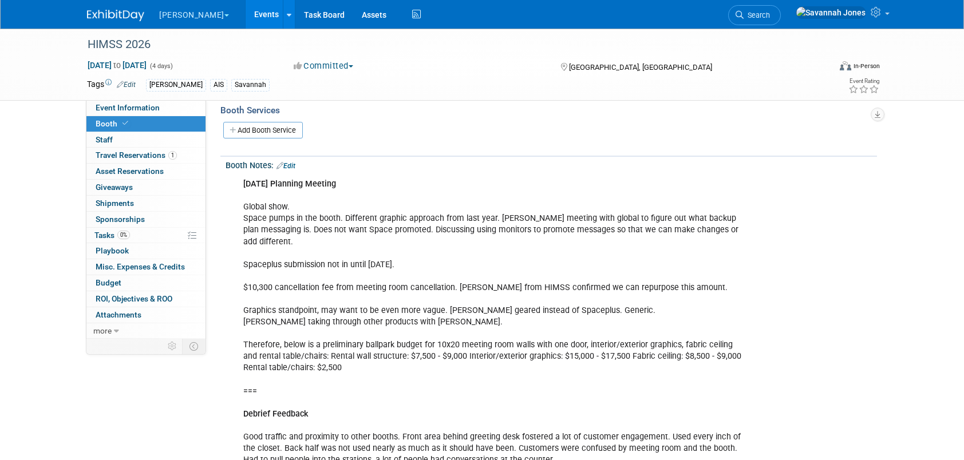
scroll to position [172, 0]
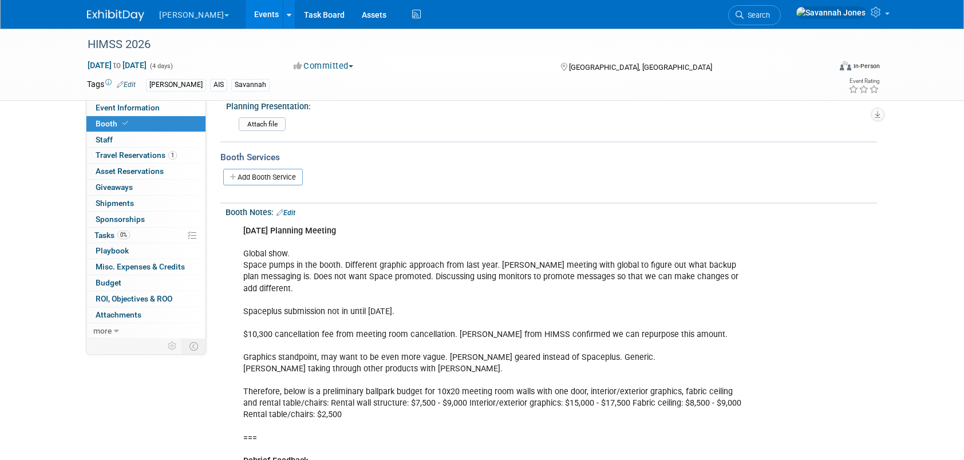
click at [287, 213] on link "Edit" at bounding box center [286, 213] width 19 height 8
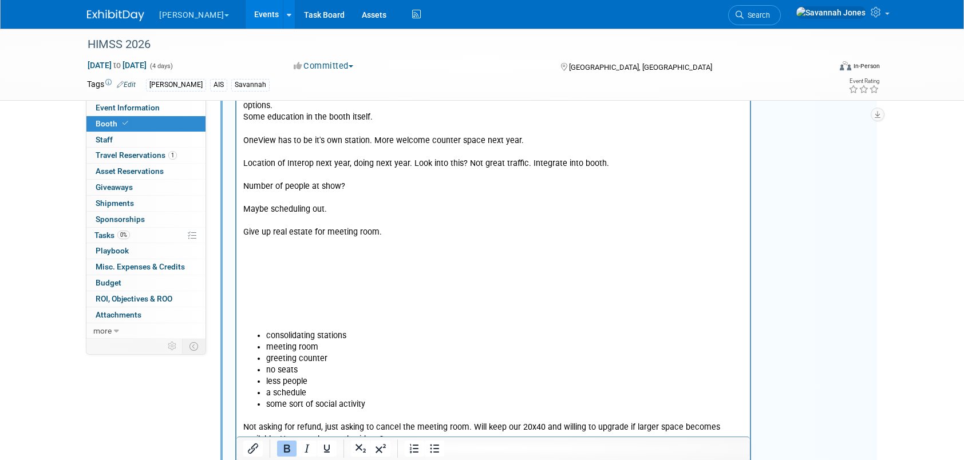
scroll to position [687, 0]
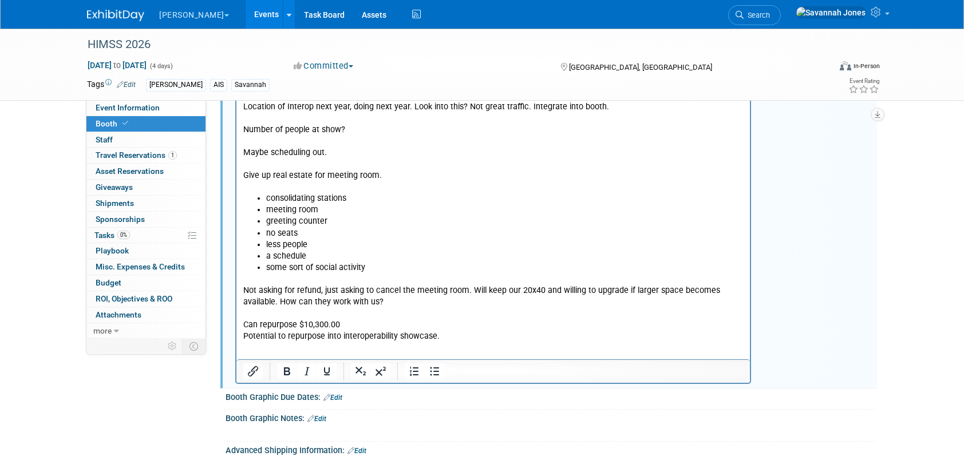
scroll to position [172, 0]
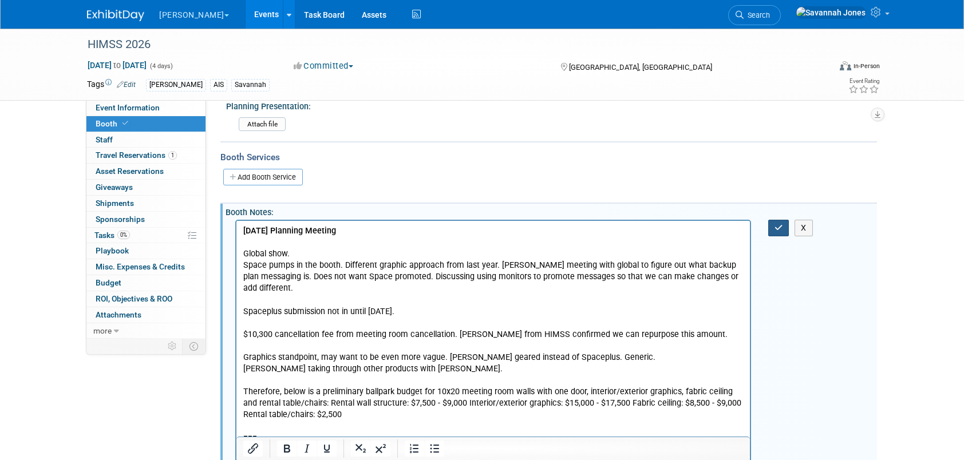
click at [778, 226] on icon "button" at bounding box center [779, 228] width 9 height 8
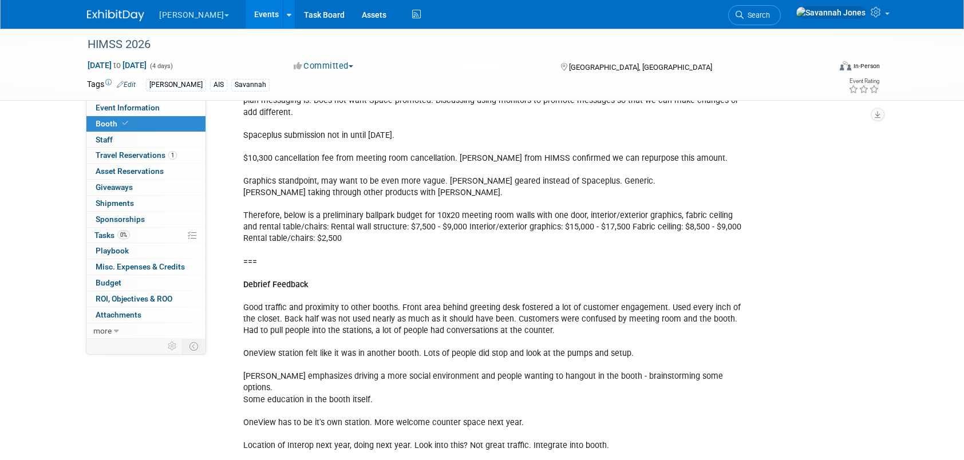
scroll to position [458, 0]
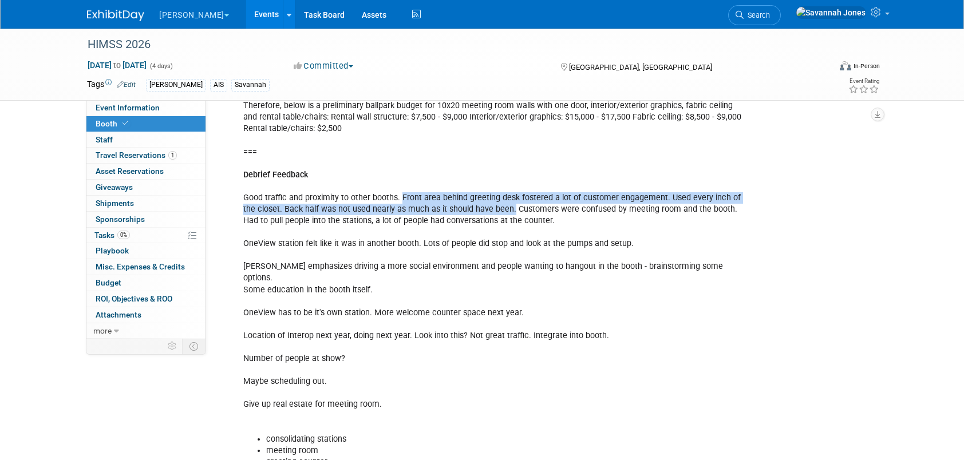
drag, startPoint x: 498, startPoint y: 207, endPoint x: 401, endPoint y: 197, distance: 97.3
click at [401, 197] on div "[DATE] Planning Meeting Global show. Space pumps in the booth. Different graphi…" at bounding box center [493, 261] width 516 height 655
copy div "Front area behind greeting desk fostered a lot of customer engagement. Used eve…"
click at [616, 200] on div "[DATE] Planning Meeting Global show. Space pumps in the booth. Different graphi…" at bounding box center [493, 261] width 516 height 655
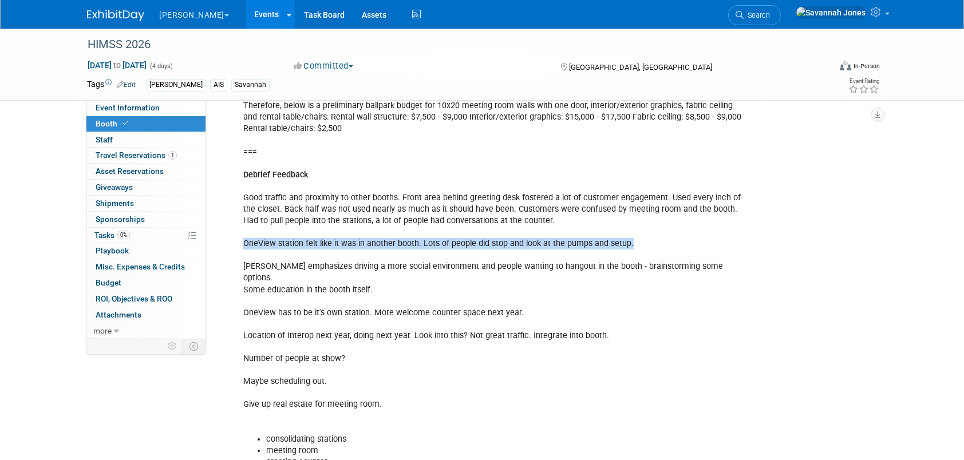
drag, startPoint x: 242, startPoint y: 240, endPoint x: 631, endPoint y: 241, distance: 388.3
click at [631, 241] on div "[DATE] Planning Meeting Global show. Space pumps in the booth. Different graphi…" at bounding box center [493, 261] width 516 height 655
drag, startPoint x: 631, startPoint y: 241, endPoint x: 622, endPoint y: 241, distance: 8.6
drag, startPoint x: 622, startPoint y: 241, endPoint x: 489, endPoint y: 294, distance: 143.9
click at [450, 283] on div "[DATE] Planning Meeting Global show. Space pumps in the booth. Different graphi…" at bounding box center [493, 261] width 516 height 655
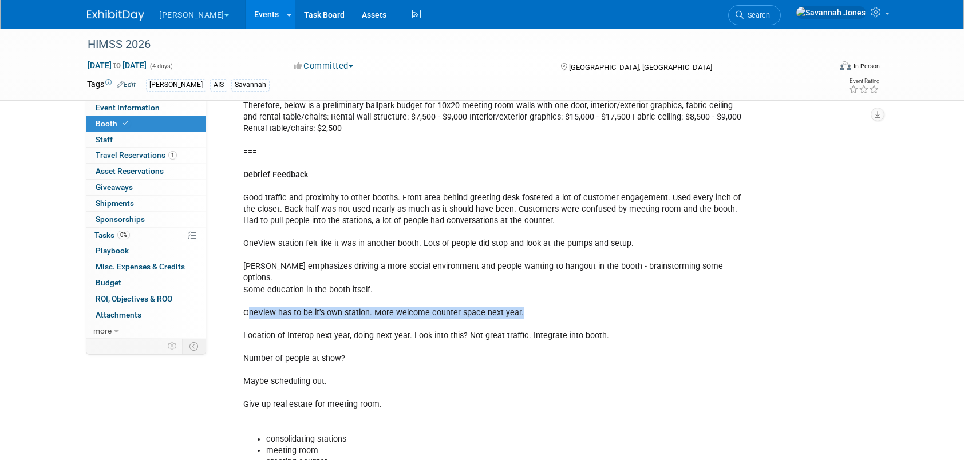
drag, startPoint x: 499, startPoint y: 296, endPoint x: 249, endPoint y: 304, distance: 250.4
click at [249, 304] on div "[DATE] Planning Meeting Global show. Space pumps in the booth. Different graphi…" at bounding box center [493, 261] width 516 height 655
drag, startPoint x: 249, startPoint y: 304, endPoint x: 276, endPoint y: 303, distance: 27.5
drag, startPoint x: 276, startPoint y: 303, endPoint x: 226, endPoint y: 299, distance: 50.6
click at [254, 301] on div "[DATE] Planning Meeting Global show. Space pumps in the booth. Different graphi…" at bounding box center [493, 261] width 516 height 655
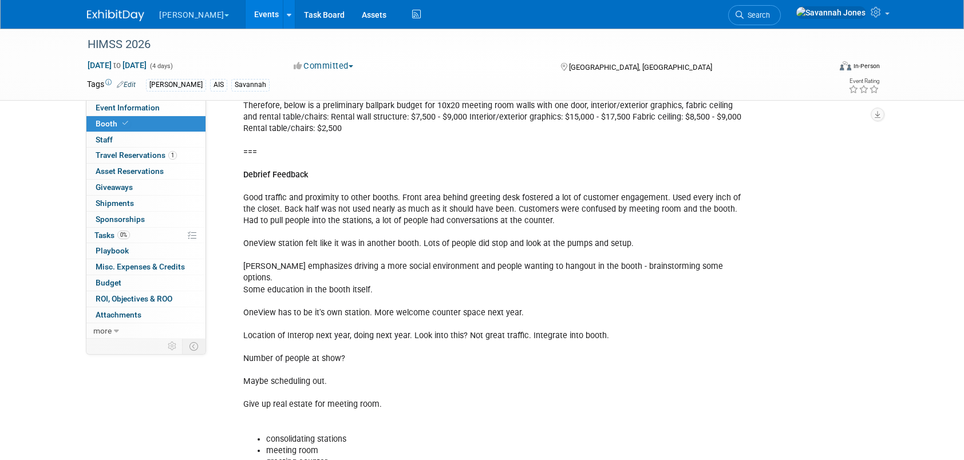
click at [229, 299] on div "[DATE] Planning Meeting Global show. Space pumps in the booth. Different graphi…" at bounding box center [552, 260] width 652 height 659
drag, startPoint x: 235, startPoint y: 302, endPoint x: 575, endPoint y: 303, distance: 339.6
click at [575, 303] on div "[DATE] Planning Meeting Global show. Space pumps in the booth. Different graphi…" at bounding box center [493, 261] width 516 height 655
drag, startPoint x: 575, startPoint y: 303, endPoint x: 475, endPoint y: 305, distance: 99.7
copy div "OneView has to be it's own station. More welcome counter space next year."
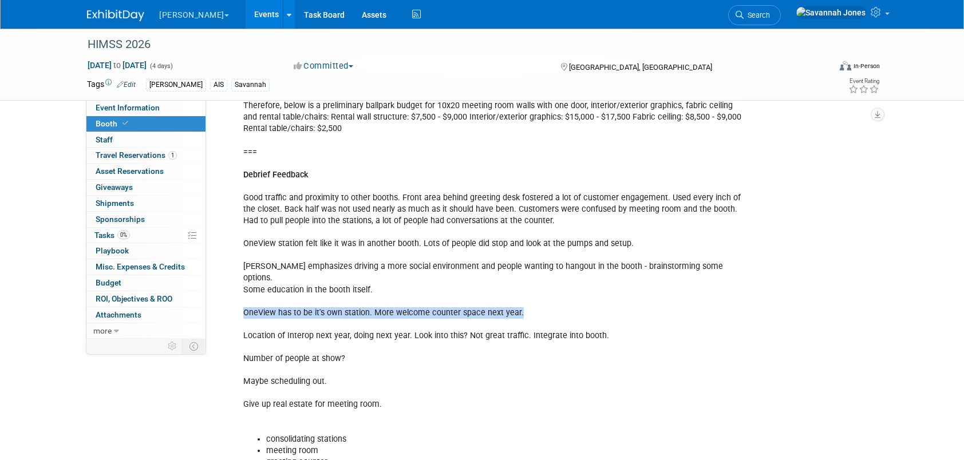
drag, startPoint x: 677, startPoint y: 242, endPoint x: 638, endPoint y: 281, distance: 55.1
click at [677, 242] on div "[DATE] Planning Meeting Global show. Space pumps in the booth. Different graphi…" at bounding box center [493, 261] width 516 height 655
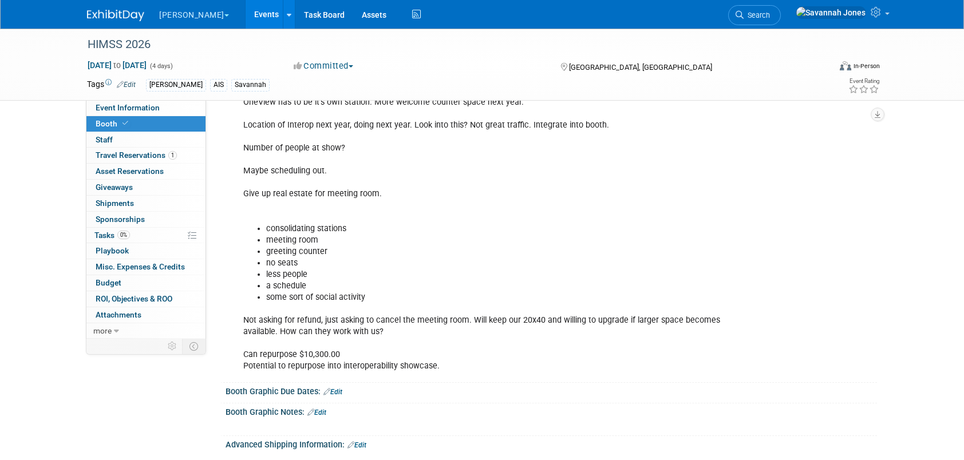
scroll to position [687, 0]
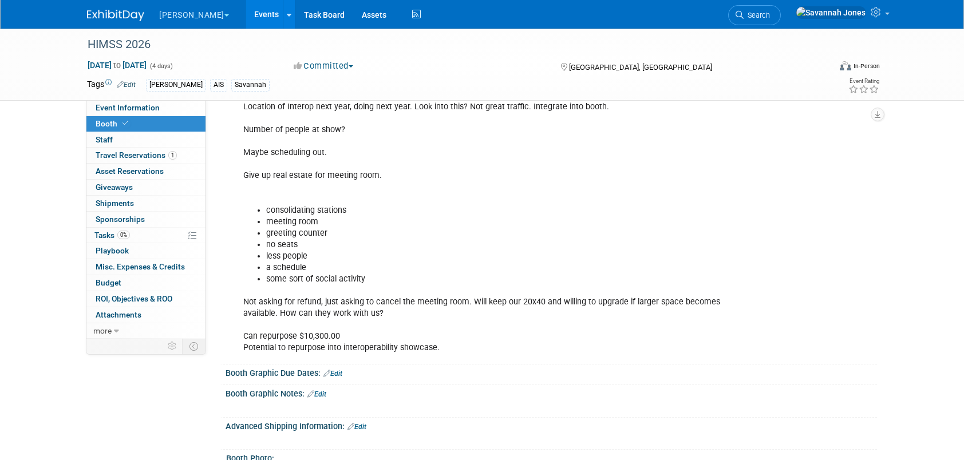
click at [411, 296] on div "[DATE] Planning Meeting Global show. Space pumps in the booth. Different graphi…" at bounding box center [493, 31] width 516 height 655
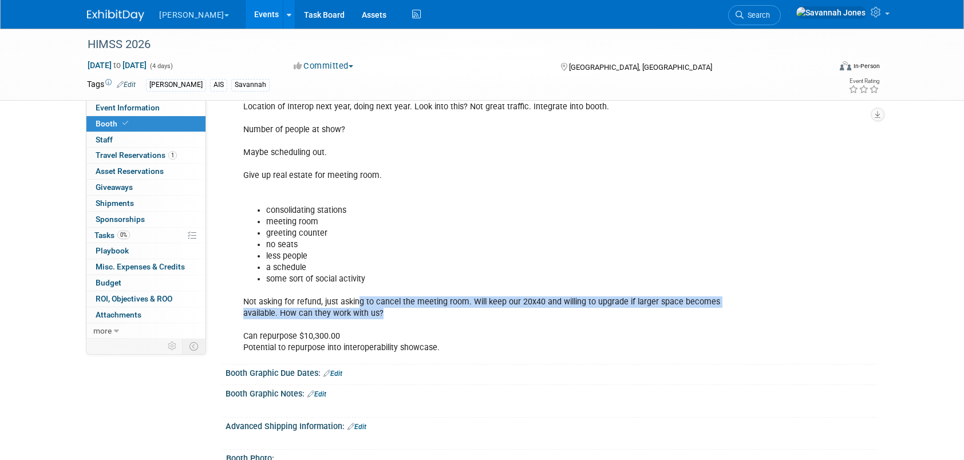
drag, startPoint x: 387, startPoint y: 299, endPoint x: 359, endPoint y: 289, distance: 29.9
click at [359, 289] on div "[DATE] Planning Meeting Global show. Space pumps in the booth. Different graphi…" at bounding box center [493, 31] width 516 height 655
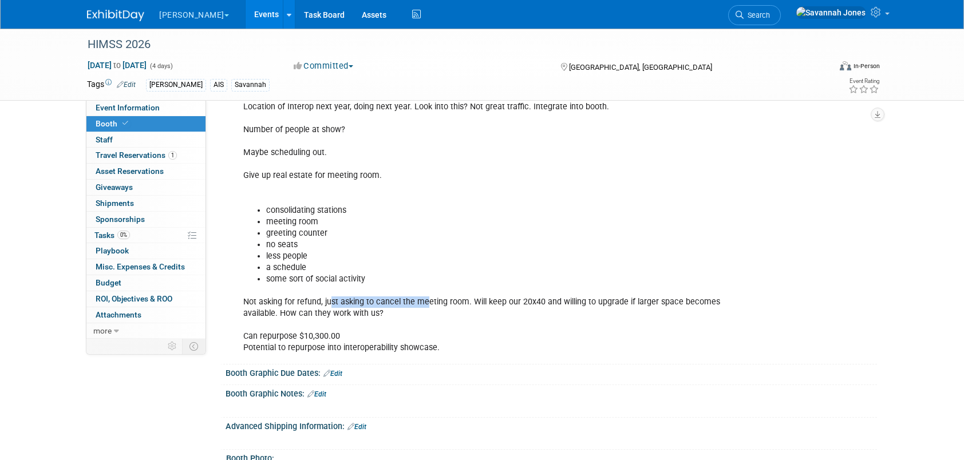
drag, startPoint x: 331, startPoint y: 287, endPoint x: 427, endPoint y: 284, distance: 95.7
click at [427, 284] on div "[DATE] Planning Meeting Global show. Space pumps in the booth. Different graphi…" at bounding box center [493, 31] width 516 height 655
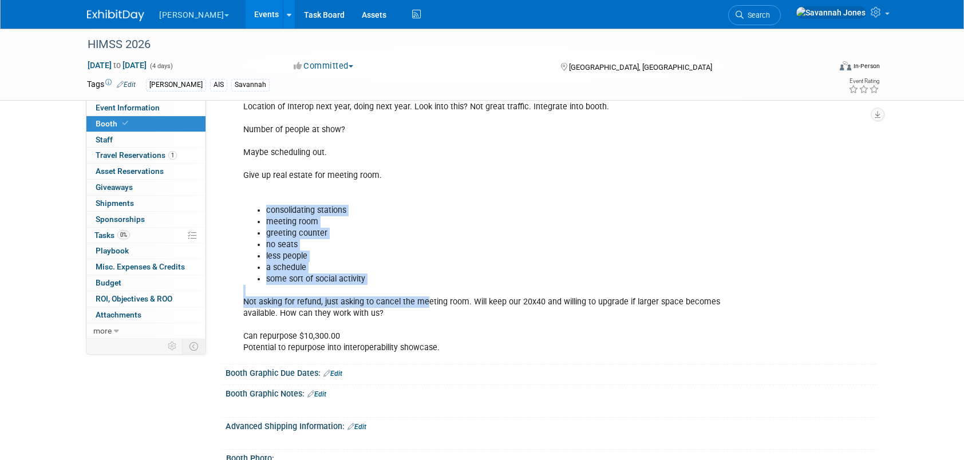
click at [427, 284] on div "[DATE] Planning Meeting Global show. Space pumps in the booth. Different graphi…" at bounding box center [493, 31] width 516 height 655
drag, startPoint x: 427, startPoint y: 284, endPoint x: 373, endPoint y: 288, distance: 53.4
click at [373, 288] on div "[DATE] Planning Meeting Global show. Space pumps in the booth. Different graphi…" at bounding box center [493, 31] width 516 height 655
drag, startPoint x: 373, startPoint y: 288, endPoint x: 386, endPoint y: 306, distance: 21.8
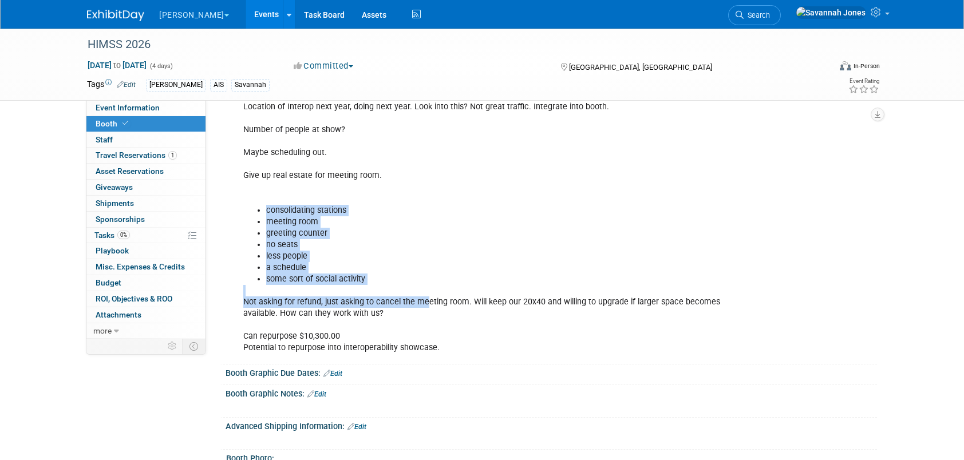
click at [386, 306] on div "[DATE] Planning Meeting Global show. Space pumps in the booth. Different graphi…" at bounding box center [493, 31] width 516 height 655
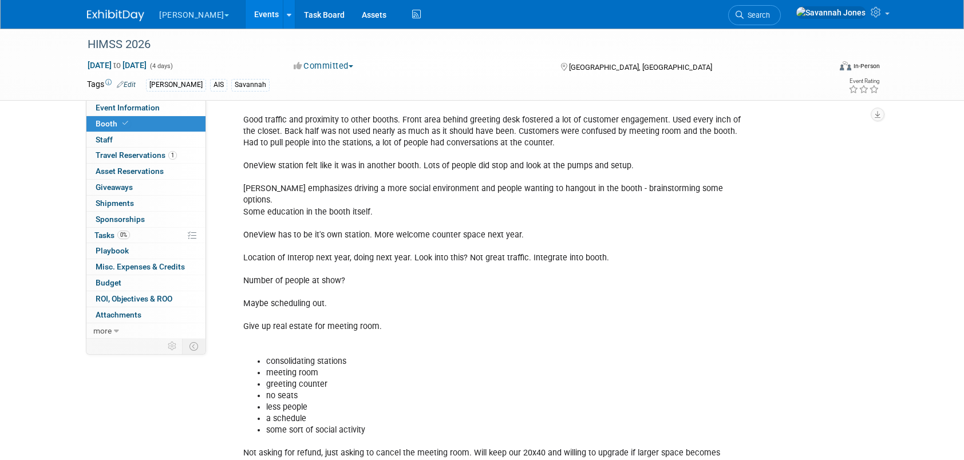
scroll to position [630, 0]
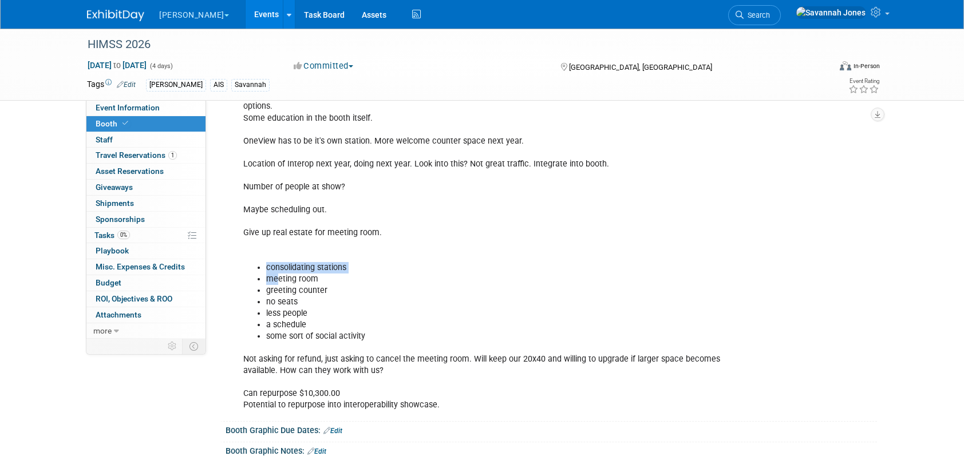
drag, startPoint x: 332, startPoint y: 331, endPoint x: 284, endPoint y: 250, distance: 94.5
click at [284, 250] on div "[DATE] Planning Meeting Global show. Space pumps in the booth. Different graphi…" at bounding box center [493, 89] width 516 height 655
click at [286, 247] on div "[DATE] Planning Meeting Global show. Space pumps in the booth. Different graphi…" at bounding box center [493, 89] width 516 height 655
drag, startPoint x: 274, startPoint y: 251, endPoint x: 310, endPoint y: 275, distance: 43.2
click at [310, 275] on ul "consolidating stations meeting room greeting counter no seats less people a sch…" at bounding box center [493, 302] width 501 height 81
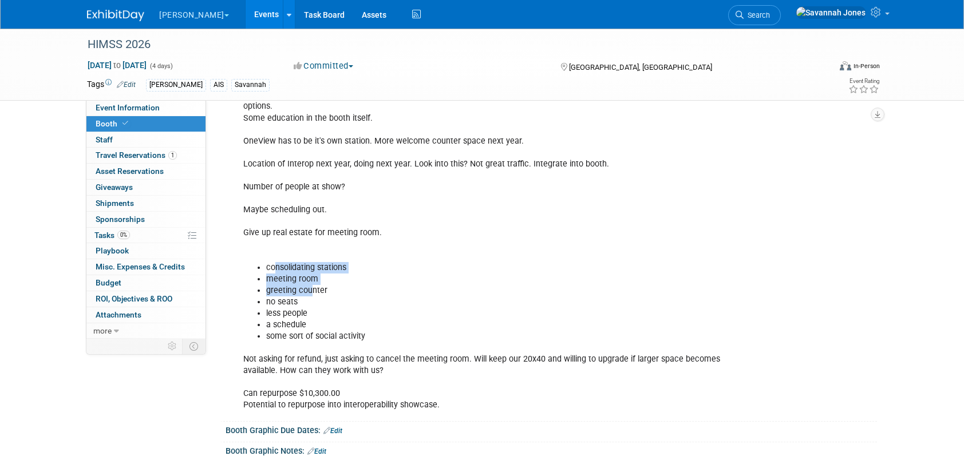
click at [310, 285] on li "greeting counter" at bounding box center [505, 290] width 478 height 11
click at [310, 297] on li "no seats" at bounding box center [505, 302] width 478 height 11
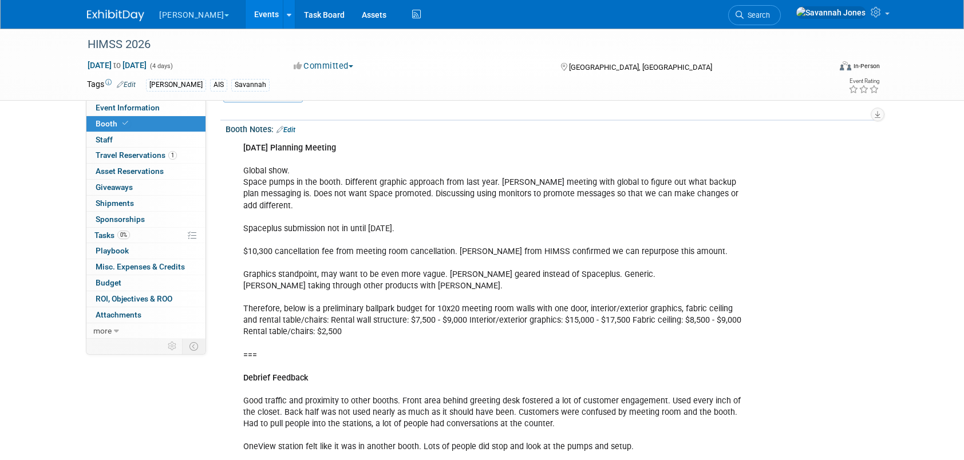
scroll to position [229, 0]
